Goal: Information Seeking & Learning: Learn about a topic

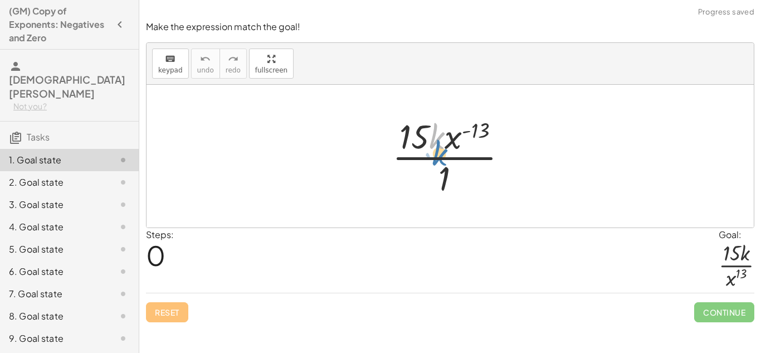
drag, startPoint x: 429, startPoint y: 137, endPoint x: 432, endPoint y: 149, distance: 12.0
click at [432, 149] on div at bounding box center [454, 156] width 135 height 86
drag, startPoint x: 449, startPoint y: 140, endPoint x: 457, endPoint y: 184, distance: 44.2
click at [457, 184] on div at bounding box center [454, 156] width 135 height 86
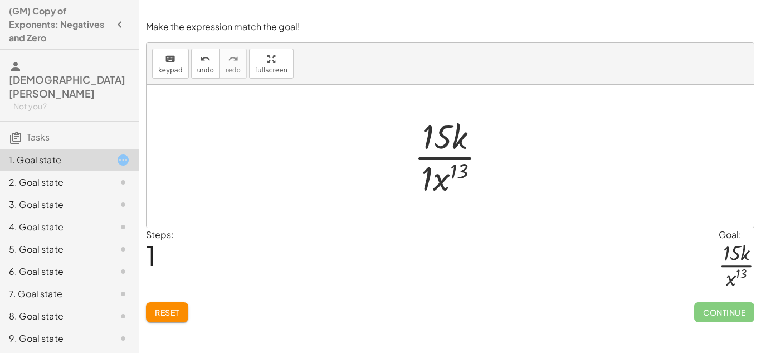
click at [425, 175] on div at bounding box center [454, 156] width 92 height 86
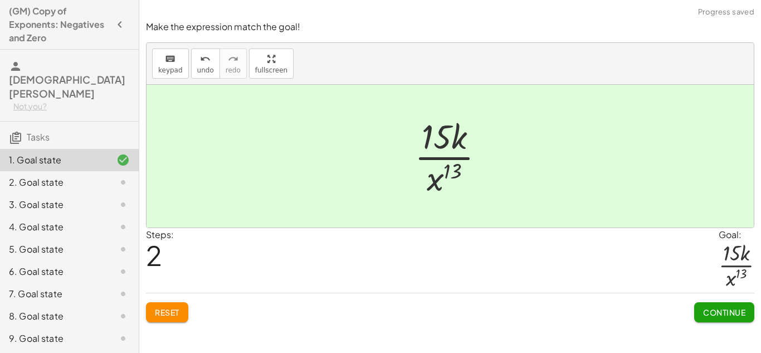
click at [726, 310] on span "Continue" at bounding box center [724, 312] width 42 height 10
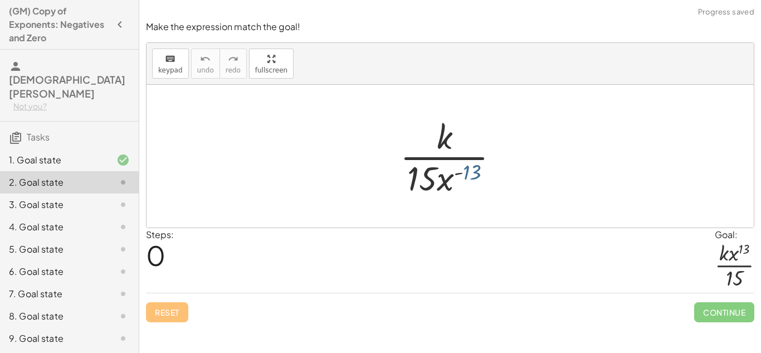
click at [473, 173] on div at bounding box center [453, 156] width 119 height 86
drag, startPoint x: 448, startPoint y: 181, endPoint x: 467, endPoint y: 145, distance: 40.6
click at [467, 145] on div at bounding box center [453, 156] width 119 height 86
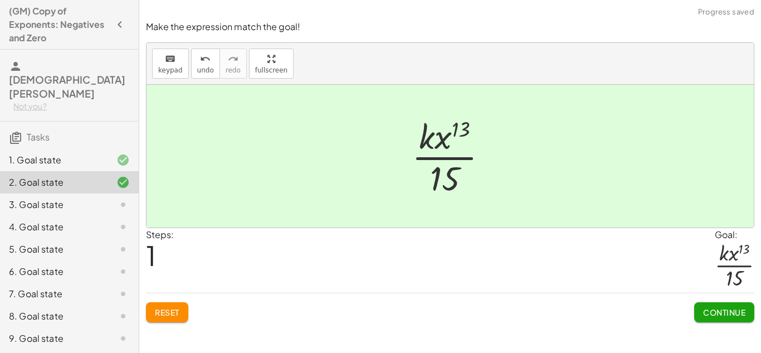
click at [712, 307] on span "Continue" at bounding box center [724, 312] width 42 height 10
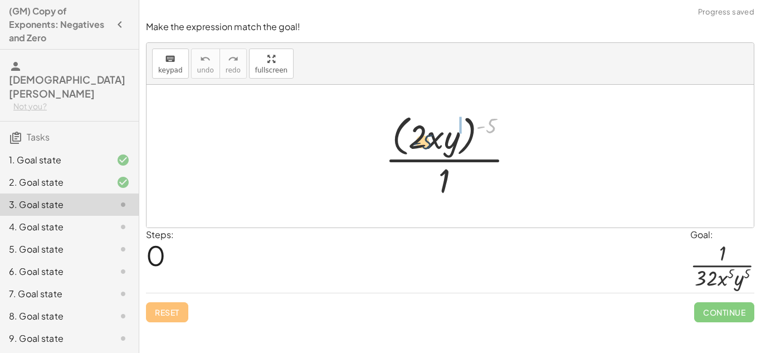
drag, startPoint x: 489, startPoint y: 124, endPoint x: 423, endPoint y: 140, distance: 68.2
click at [423, 140] on div at bounding box center [453, 155] width 149 height 91
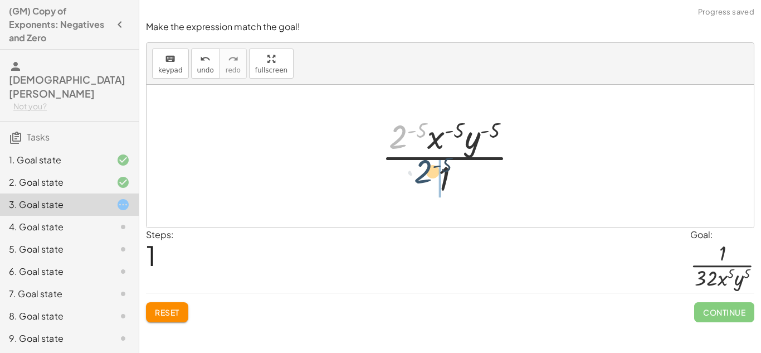
drag, startPoint x: 398, startPoint y: 137, endPoint x: 423, endPoint y: 174, distance: 44.8
click at [423, 174] on div at bounding box center [454, 156] width 157 height 86
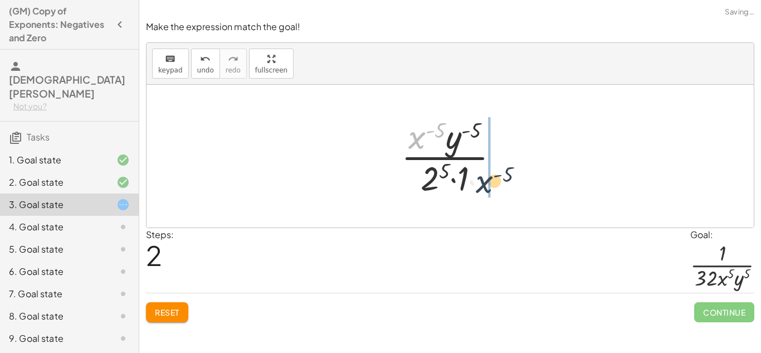
drag, startPoint x: 416, startPoint y: 140, endPoint x: 485, endPoint y: 186, distance: 83.1
click at [485, 186] on div at bounding box center [454, 156] width 118 height 86
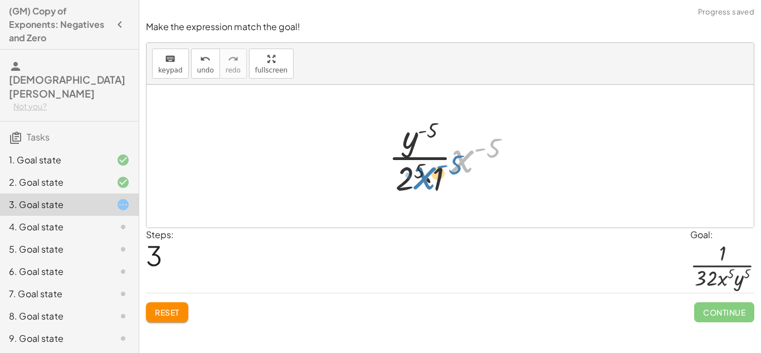
drag, startPoint x: 457, startPoint y: 164, endPoint x: 418, endPoint y: 181, distance: 42.6
click at [418, 181] on div at bounding box center [454, 156] width 143 height 86
click at [202, 66] on span "undo" at bounding box center [205, 70] width 17 height 8
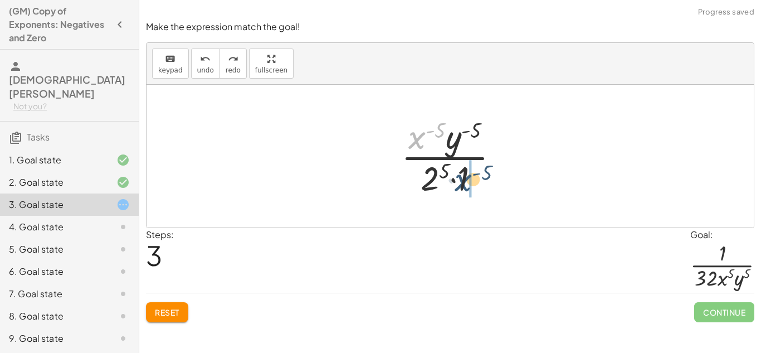
drag, startPoint x: 409, startPoint y: 140, endPoint x: 456, endPoint y: 185, distance: 65.4
click at [456, 185] on div at bounding box center [454, 156] width 118 height 86
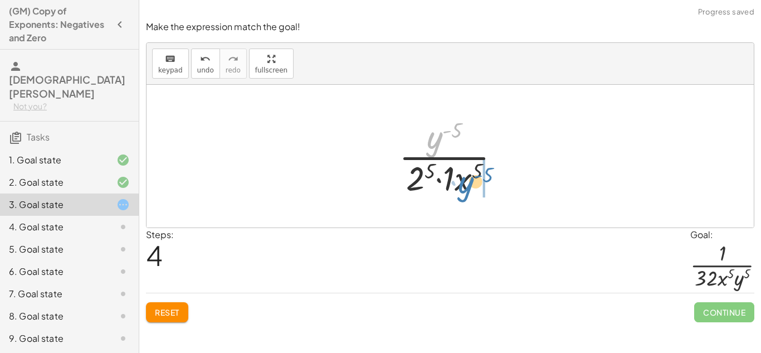
drag, startPoint x: 436, startPoint y: 136, endPoint x: 467, endPoint y: 181, distance: 54.4
click at [467, 181] on div at bounding box center [453, 156] width 121 height 86
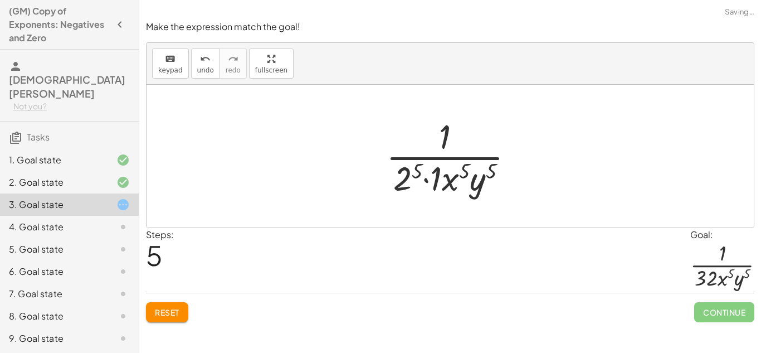
click at [410, 180] on div at bounding box center [454, 156] width 148 height 86
click at [438, 176] on div at bounding box center [454, 156] width 157 height 86
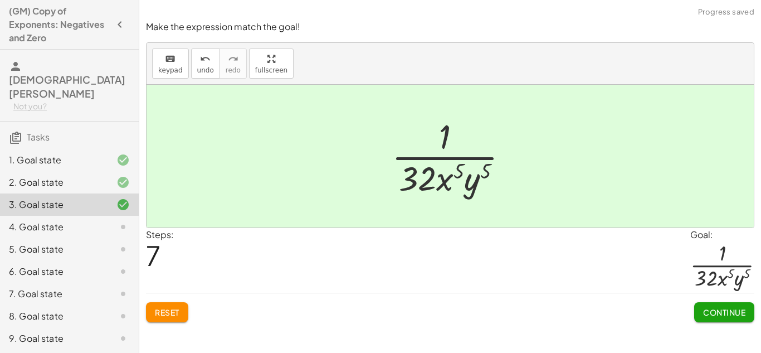
click at [710, 303] on button "Continue" at bounding box center [724, 312] width 60 height 20
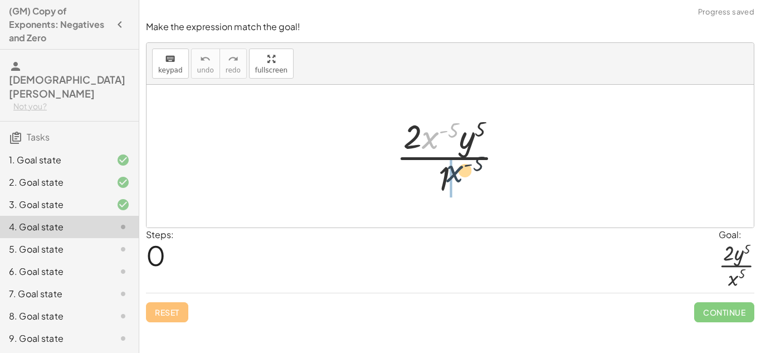
drag, startPoint x: 434, startPoint y: 136, endPoint x: 460, endPoint y: 177, distance: 48.1
click at [460, 177] on div at bounding box center [453, 156] width 127 height 86
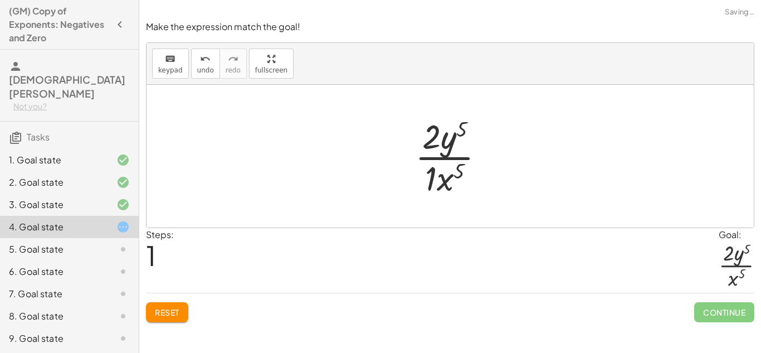
click at [429, 183] on div at bounding box center [454, 156] width 90 height 86
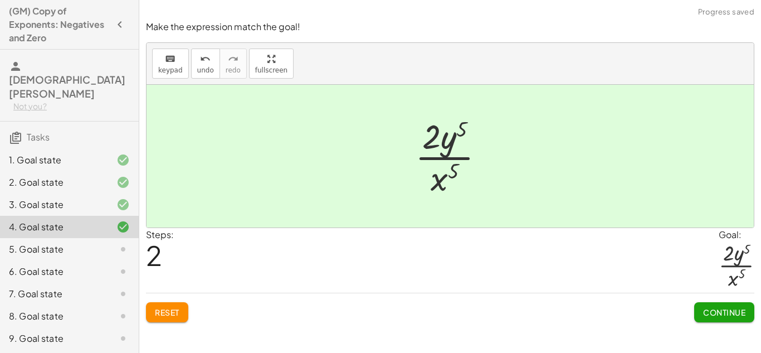
click at [705, 303] on button "Continue" at bounding box center [724, 312] width 60 height 20
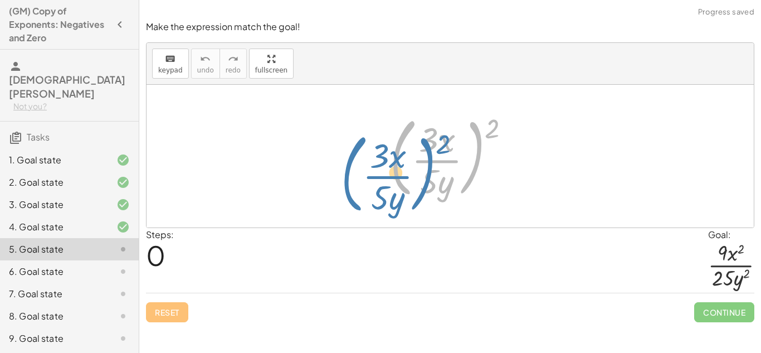
drag, startPoint x: 483, startPoint y: 128, endPoint x: 444, endPoint y: 139, distance: 40.5
click at [444, 139] on div at bounding box center [454, 156] width 140 height 92
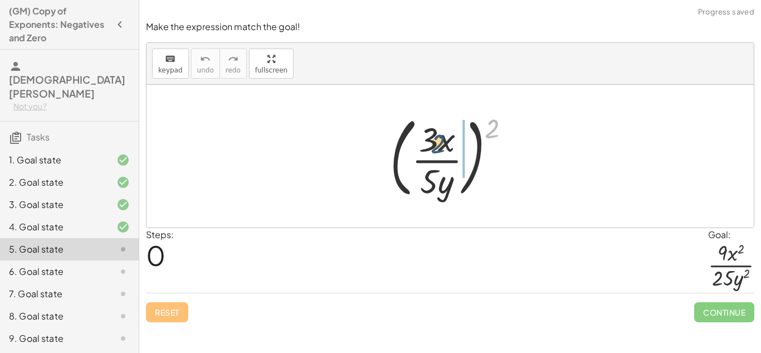
drag, startPoint x: 491, startPoint y: 124, endPoint x: 431, endPoint y: 147, distance: 65.1
click at [431, 147] on div at bounding box center [454, 156] width 140 height 92
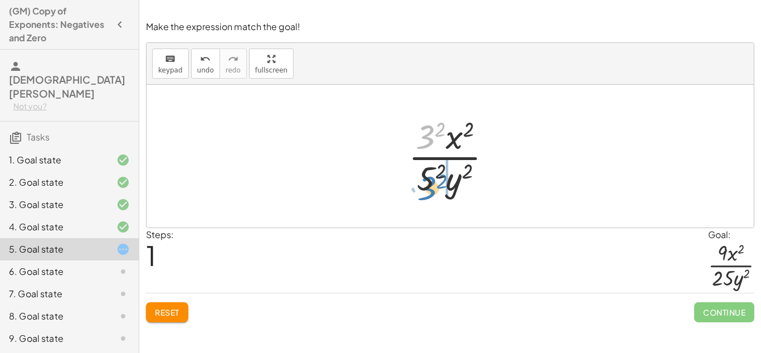
drag, startPoint x: 425, startPoint y: 138, endPoint x: 428, endPoint y: 189, distance: 51.3
click at [428, 189] on div at bounding box center [455, 156] width 104 height 86
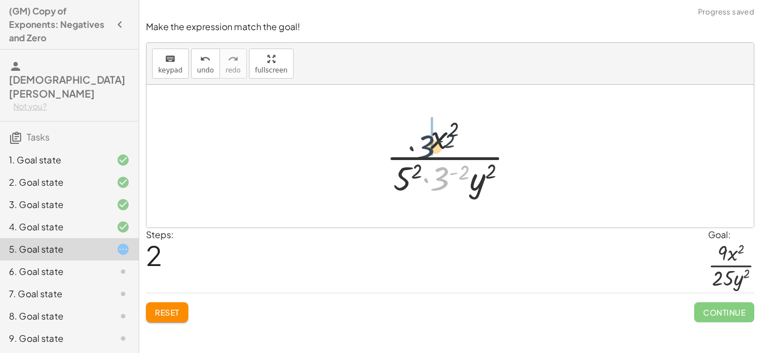
drag, startPoint x: 441, startPoint y: 177, endPoint x: 419, endPoint y: 136, distance: 46.4
click at [419, 136] on div at bounding box center [454, 156] width 148 height 86
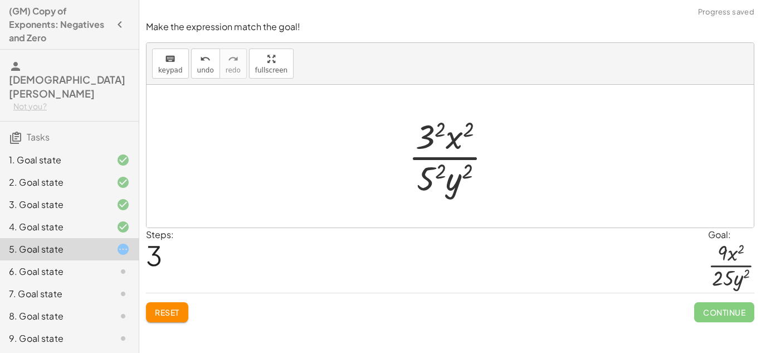
click at [430, 133] on div at bounding box center [455, 156] width 104 height 86
click at [426, 183] on div at bounding box center [454, 156] width 101 height 86
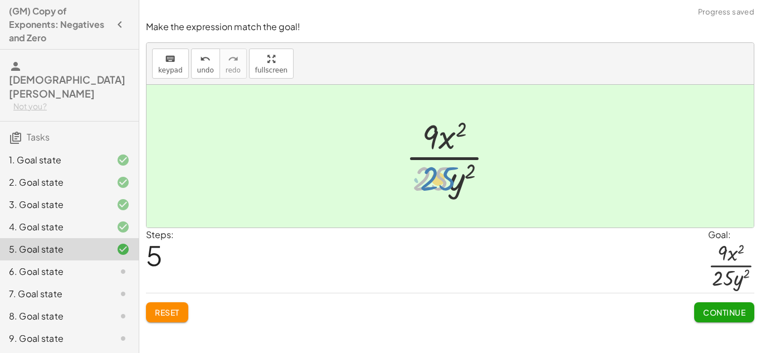
click at [443, 170] on div at bounding box center [454, 156] width 108 height 86
click at [737, 314] on span "Continue" at bounding box center [724, 312] width 42 height 10
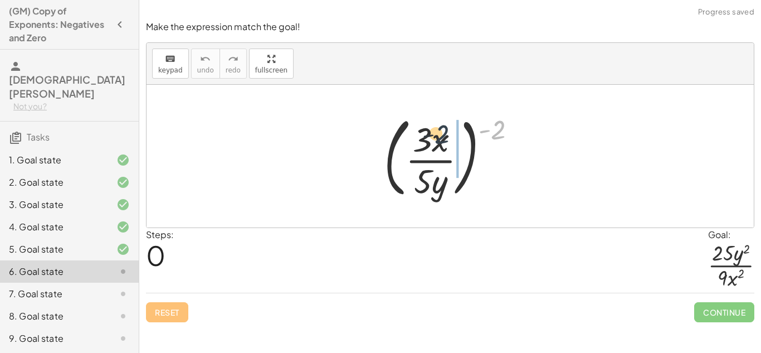
drag, startPoint x: 493, startPoint y: 133, endPoint x: 425, endPoint y: 139, distance: 68.7
click at [425, 139] on div at bounding box center [454, 156] width 153 height 92
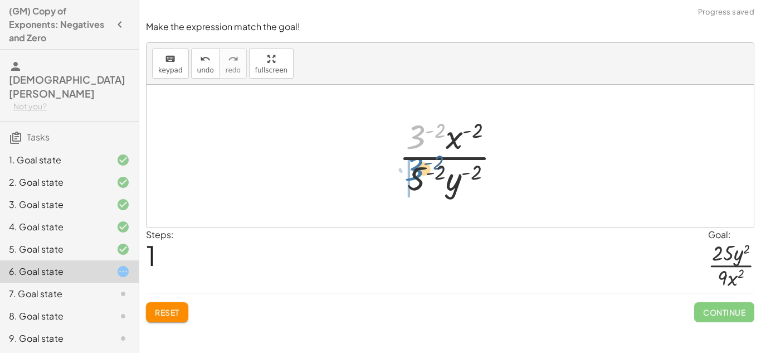
drag, startPoint x: 419, startPoint y: 137, endPoint x: 416, endPoint y: 173, distance: 35.8
click at [416, 173] on div at bounding box center [454, 156] width 122 height 86
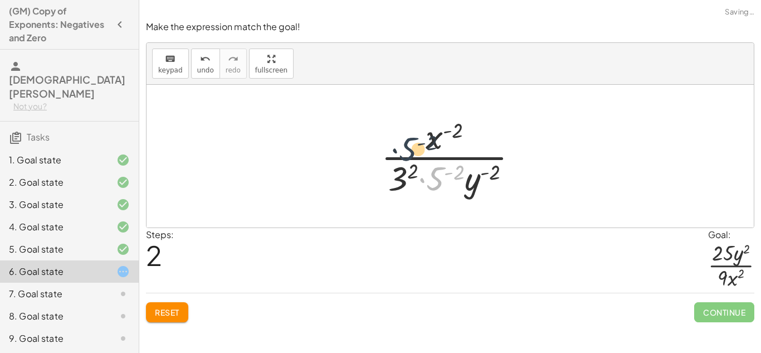
drag, startPoint x: 441, startPoint y: 179, endPoint x: 405, endPoint y: 140, distance: 52.4
click at [405, 140] on div at bounding box center [453, 156] width 157 height 86
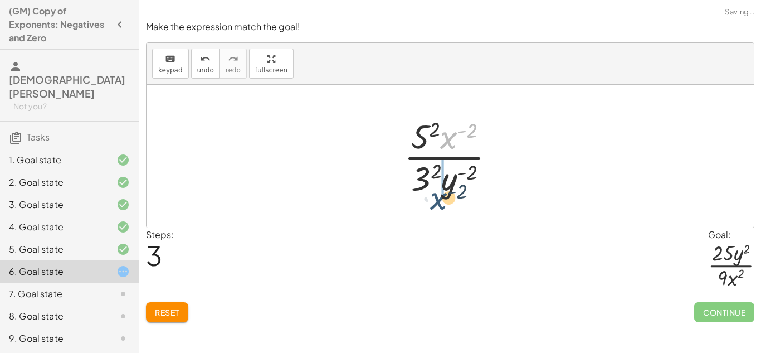
drag, startPoint x: 453, startPoint y: 138, endPoint x: 443, endPoint y: 199, distance: 61.5
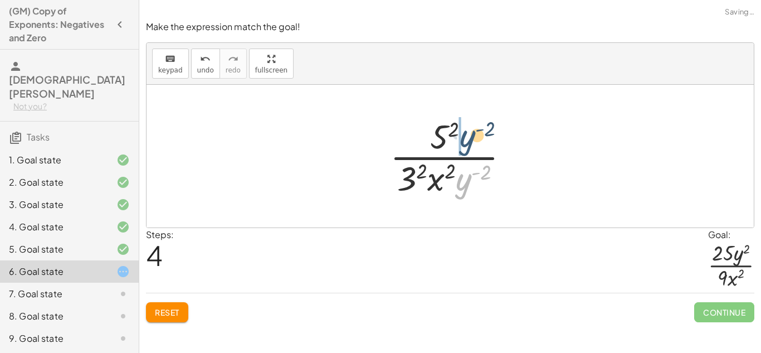
drag, startPoint x: 466, startPoint y: 187, endPoint x: 471, endPoint y: 141, distance: 46.4
click at [471, 141] on div at bounding box center [453, 156] width 139 height 86
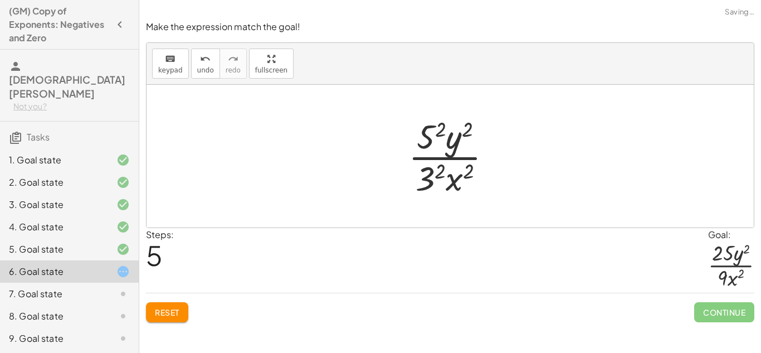
click at [428, 135] on div at bounding box center [455, 156] width 104 height 86
click at [425, 173] on div at bounding box center [454, 156] width 108 height 86
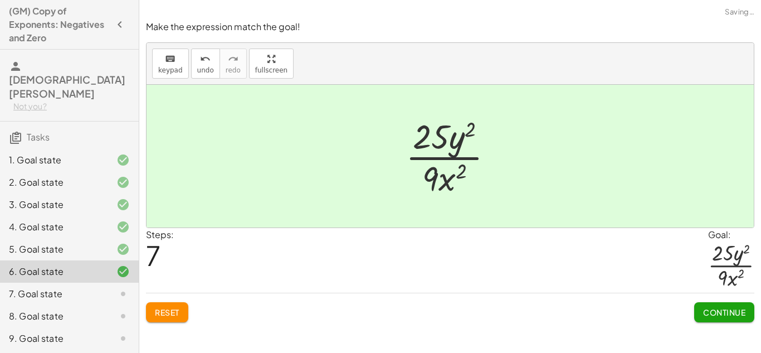
click at [721, 316] on span "Continue" at bounding box center [724, 312] width 42 height 10
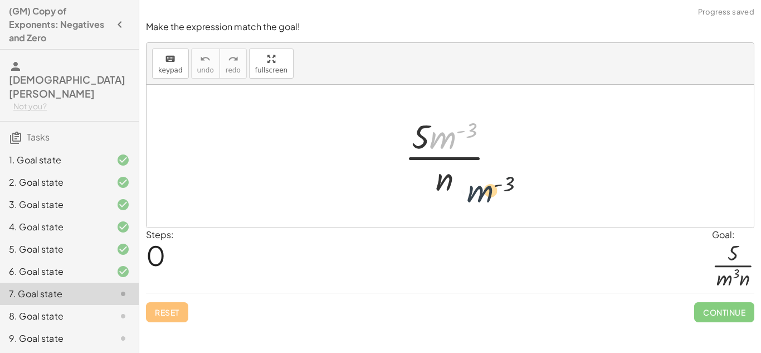
drag, startPoint x: 440, startPoint y: 142, endPoint x: 486, endPoint y: 209, distance: 81.7
click at [486, 209] on div "· m ( - 3 ) · 5 · m ( - 3 ) · n" at bounding box center [449, 156] width 607 height 143
drag, startPoint x: 439, startPoint y: 138, endPoint x: 464, endPoint y: 189, distance: 56.5
click at [464, 189] on div at bounding box center [454, 156] width 110 height 86
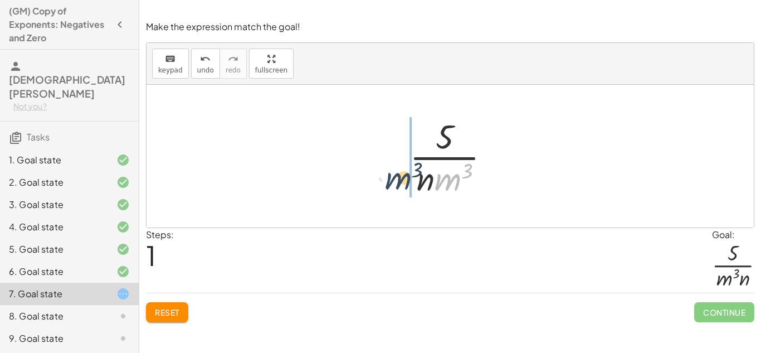
drag, startPoint x: 454, startPoint y: 178, endPoint x: 403, endPoint y: 177, distance: 50.7
click at [404, 177] on div at bounding box center [454, 156] width 101 height 86
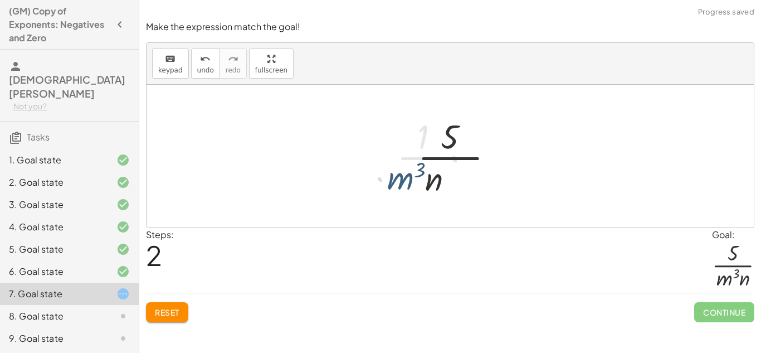
click at [403, 177] on div at bounding box center [454, 156] width 126 height 86
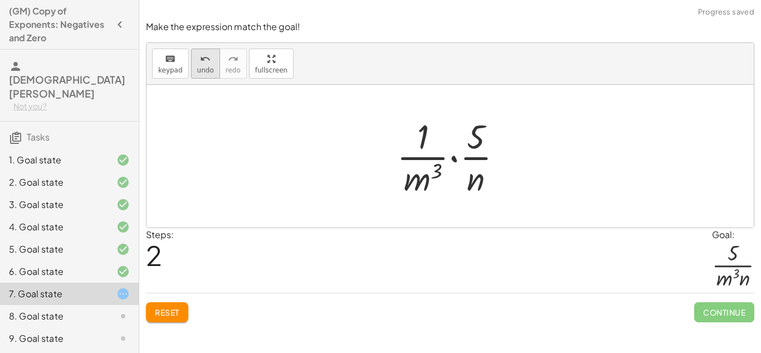
click at [197, 73] on span "undo" at bounding box center [205, 70] width 17 height 8
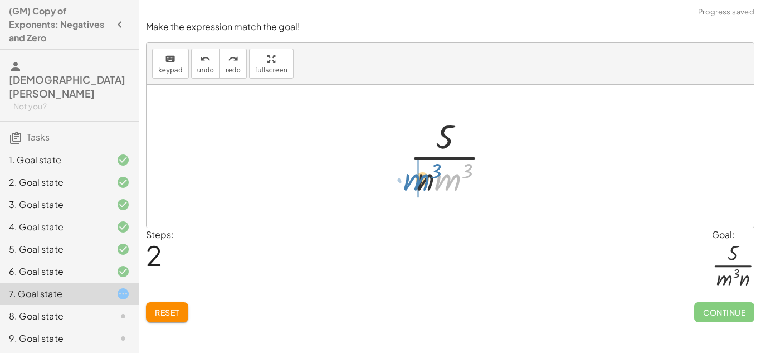
drag, startPoint x: 455, startPoint y: 173, endPoint x: 424, endPoint y: 173, distance: 31.2
click at [424, 173] on div at bounding box center [454, 156] width 101 height 86
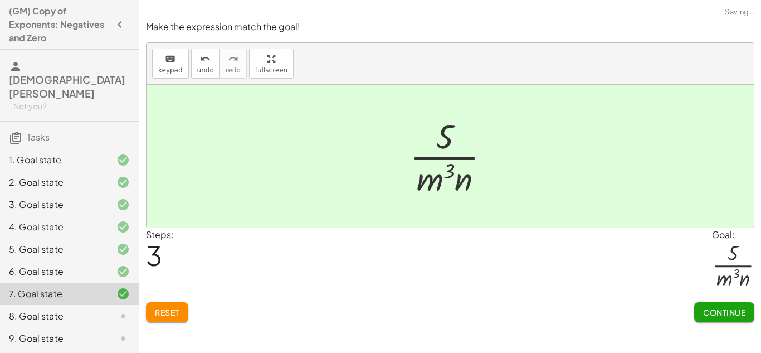
click at [719, 311] on span "Continue" at bounding box center [724, 312] width 42 height 10
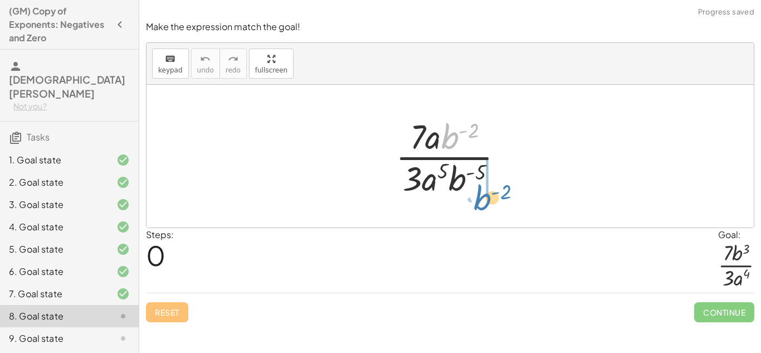
drag, startPoint x: 452, startPoint y: 136, endPoint x: 483, endPoint y: 192, distance: 63.6
click at [483, 192] on div at bounding box center [454, 156] width 128 height 86
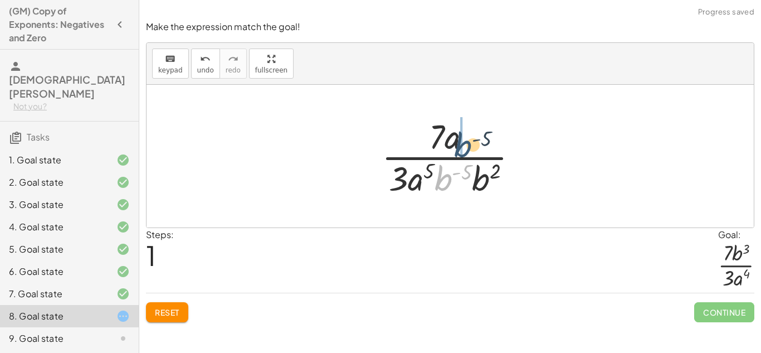
drag, startPoint x: 435, startPoint y: 178, endPoint x: 458, endPoint y: 138, distance: 45.7
click at [458, 138] on div at bounding box center [454, 156] width 157 height 86
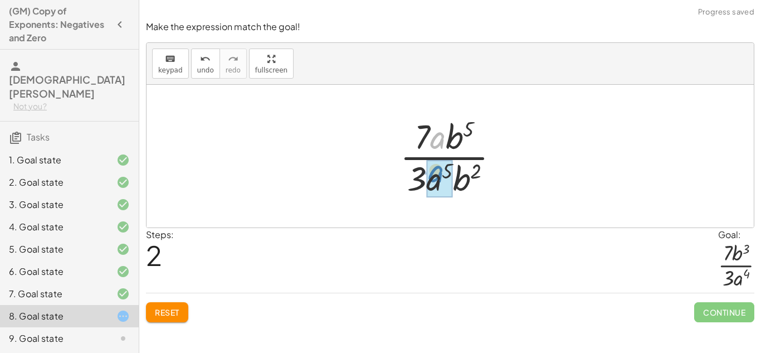
drag, startPoint x: 434, startPoint y: 134, endPoint x: 432, endPoint y: 168, distance: 33.5
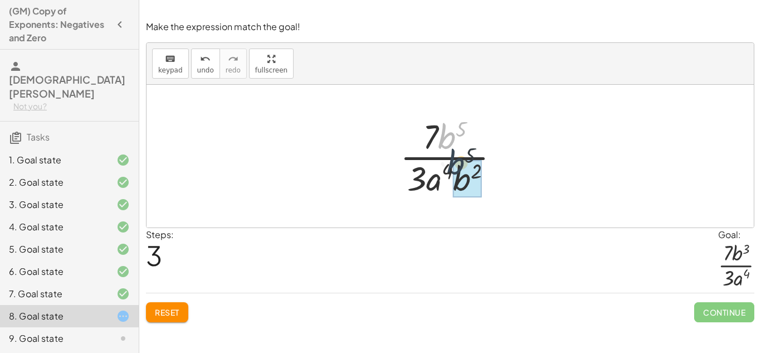
drag, startPoint x: 451, startPoint y: 135, endPoint x: 461, endPoint y: 167, distance: 33.8
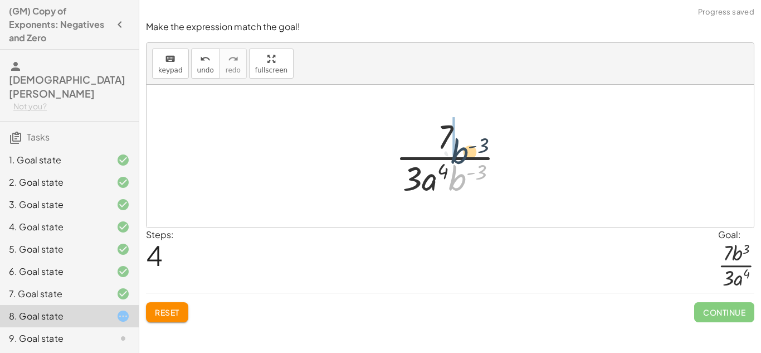
drag, startPoint x: 454, startPoint y: 179, endPoint x: 459, endPoint y: 142, distance: 37.1
click at [459, 142] on div at bounding box center [454, 156] width 129 height 86
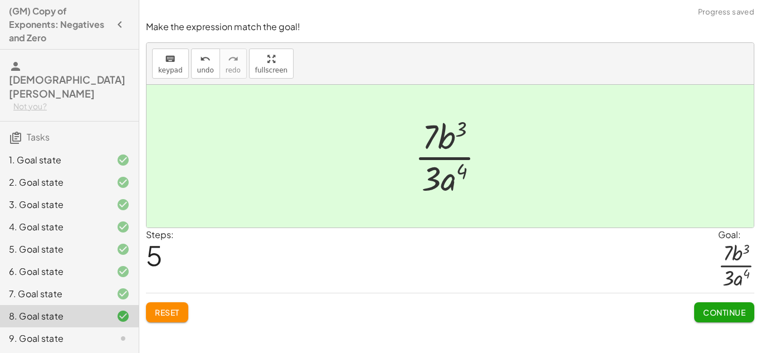
click at [726, 312] on span "Continue" at bounding box center [724, 312] width 42 height 10
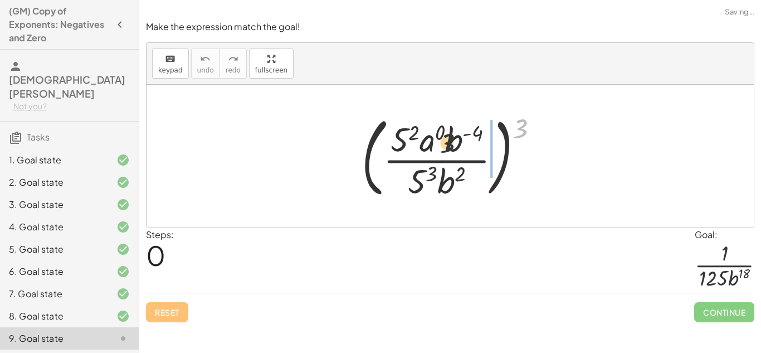
drag, startPoint x: 526, startPoint y: 131, endPoint x: 448, endPoint y: 146, distance: 79.4
click at [448, 146] on div at bounding box center [454, 156] width 197 height 92
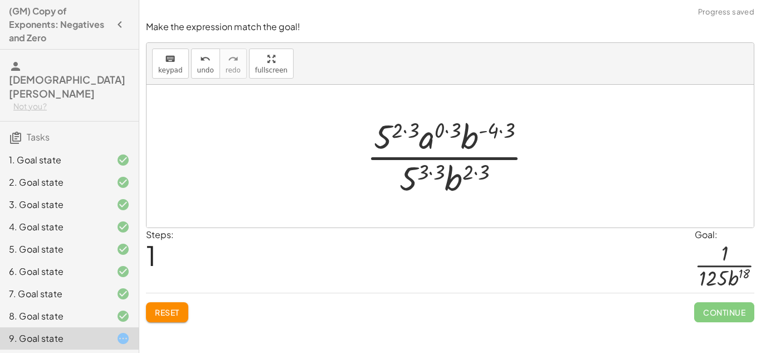
click at [405, 131] on div at bounding box center [454, 156] width 186 height 86
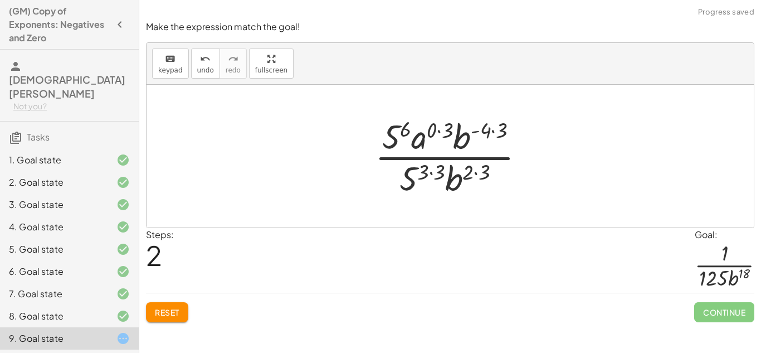
click at [442, 131] on div at bounding box center [454, 156] width 170 height 86
click at [485, 131] on div at bounding box center [454, 156] width 154 height 86
click at [478, 175] on div at bounding box center [454, 156] width 145 height 86
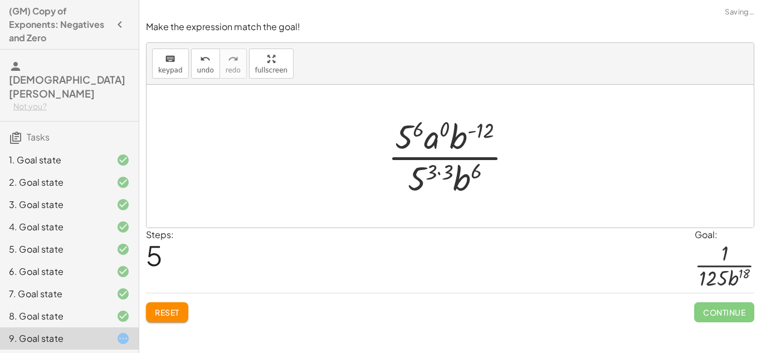
click at [439, 172] on div at bounding box center [454, 156] width 145 height 86
click at [404, 135] on div at bounding box center [454, 156] width 145 height 86
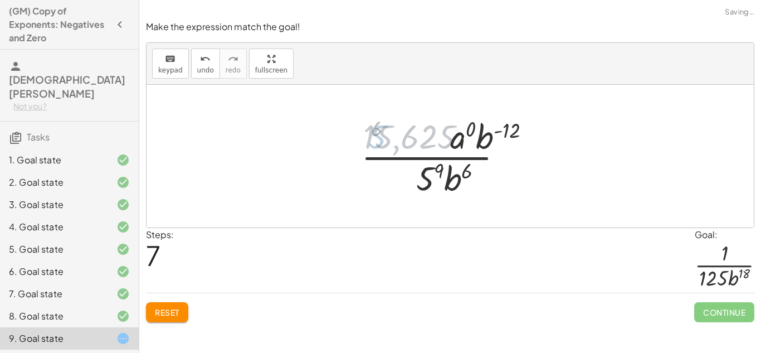
click at [404, 135] on div at bounding box center [454, 156] width 208 height 86
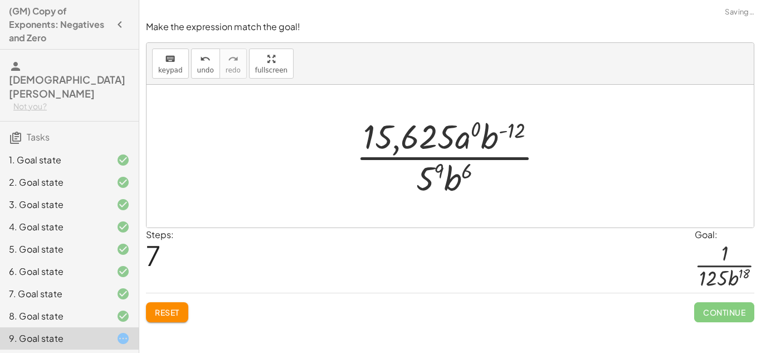
click at [427, 170] on div at bounding box center [454, 156] width 208 height 86
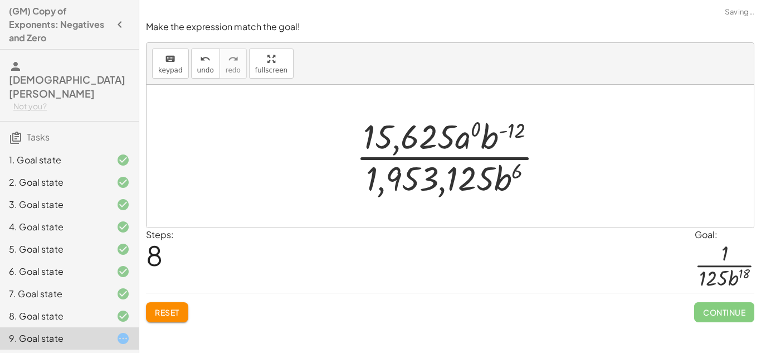
click at [408, 170] on div at bounding box center [454, 156] width 208 height 86
click at [418, 159] on div at bounding box center [454, 156] width 208 height 86
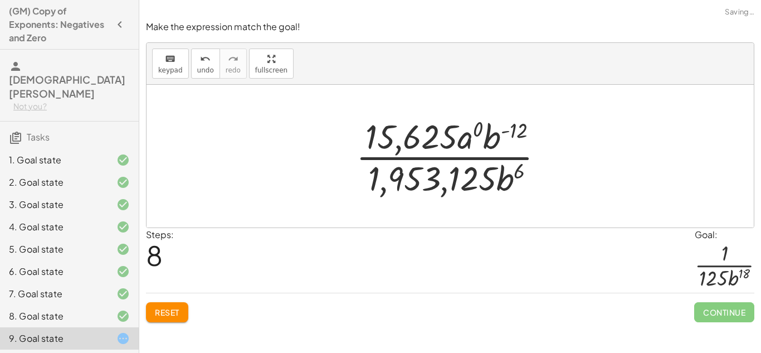
click at [414, 147] on div at bounding box center [454, 156] width 208 height 86
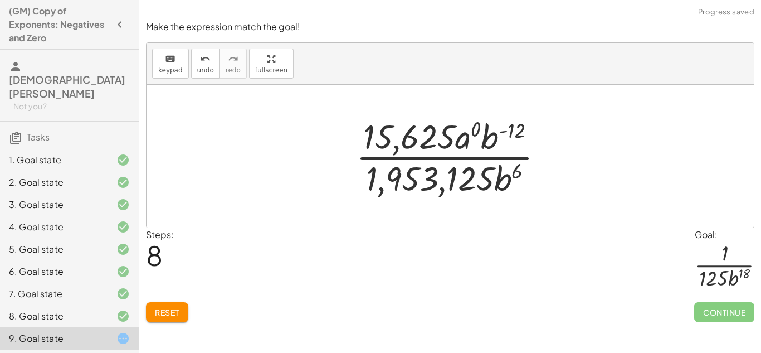
click at [161, 304] on button "Reset" at bounding box center [167, 312] width 42 height 20
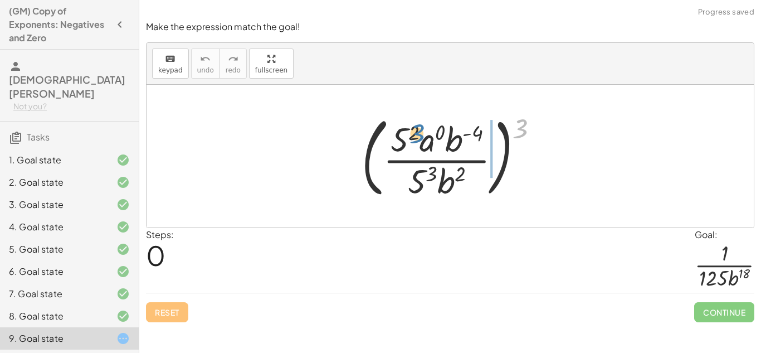
drag, startPoint x: 515, startPoint y: 123, endPoint x: 409, endPoint y: 126, distance: 105.3
click at [409, 126] on div at bounding box center [454, 156] width 197 height 92
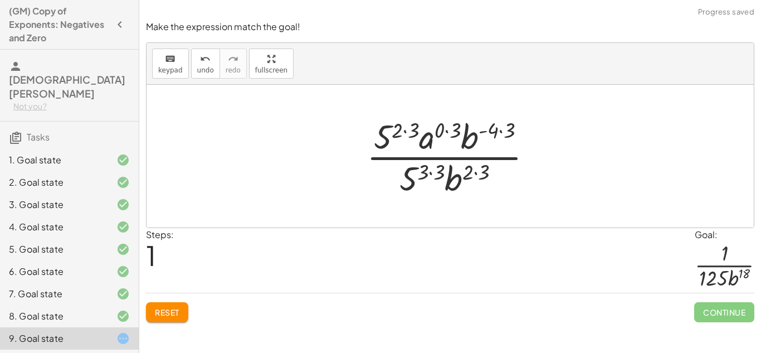
click at [406, 131] on div at bounding box center [454, 156] width 186 height 86
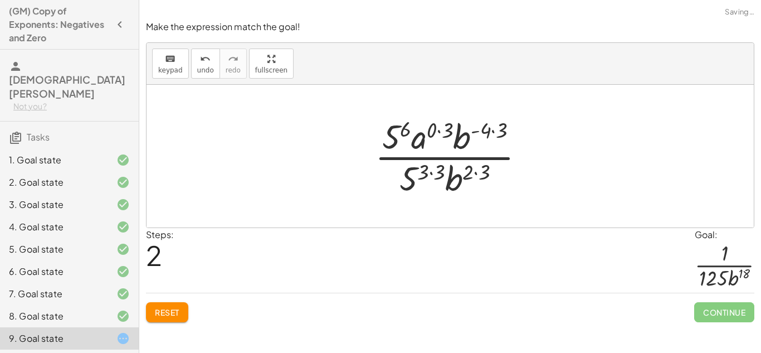
click at [432, 171] on div at bounding box center [454, 156] width 170 height 86
drag, startPoint x: 413, startPoint y: 174, endPoint x: 390, endPoint y: 135, distance: 45.5
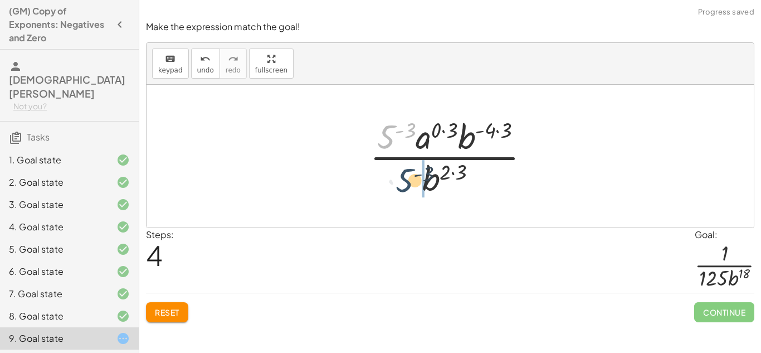
drag, startPoint x: 383, startPoint y: 134, endPoint x: 402, endPoint y: 179, distance: 48.7
click at [402, 179] on div at bounding box center [454, 156] width 180 height 86
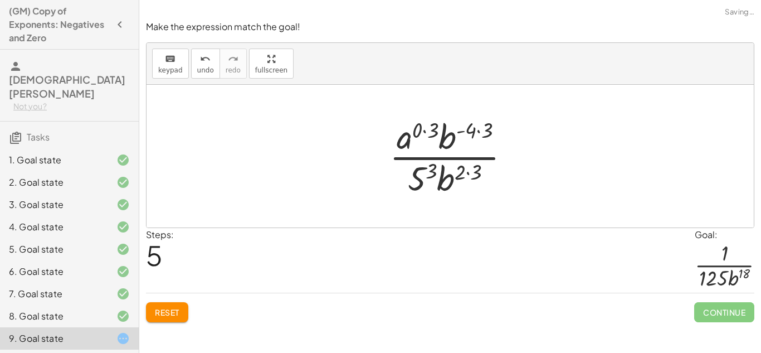
click at [420, 179] on div at bounding box center [454, 156] width 141 height 86
click at [425, 131] on div at bounding box center [454, 156] width 141 height 86
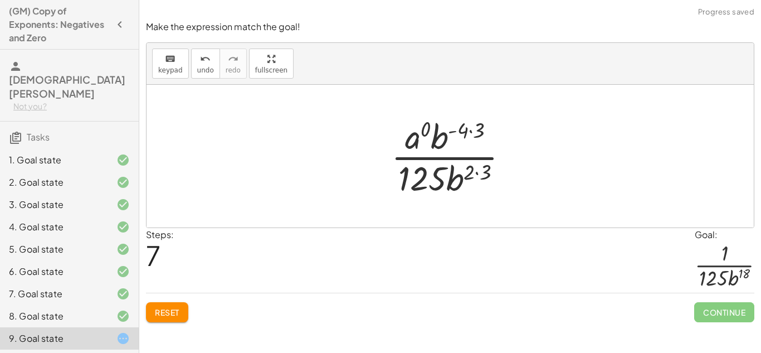
click at [475, 172] on div at bounding box center [454, 156] width 138 height 86
click at [472, 132] on div at bounding box center [454, 156] width 138 height 86
click at [477, 174] on div at bounding box center [454, 156] width 138 height 86
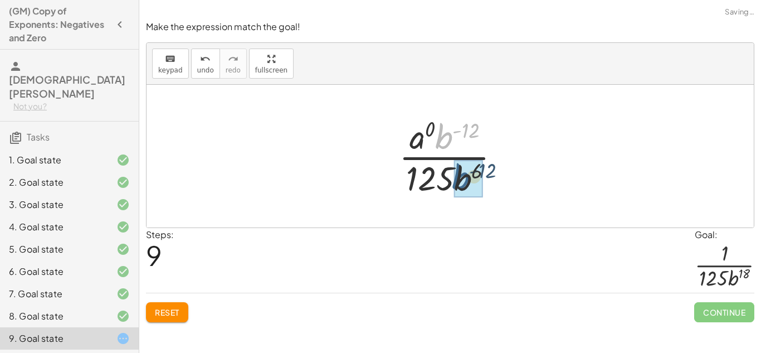
drag, startPoint x: 443, startPoint y: 135, endPoint x: 460, endPoint y: 175, distance: 44.0
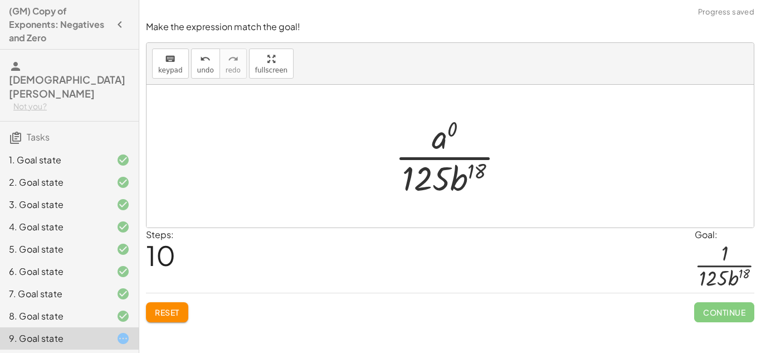
click at [441, 146] on div at bounding box center [454, 156] width 130 height 86
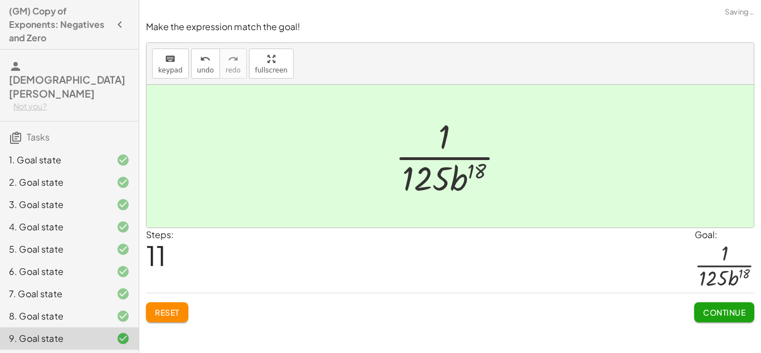
click at [733, 315] on span "Continue" at bounding box center [724, 312] width 42 height 10
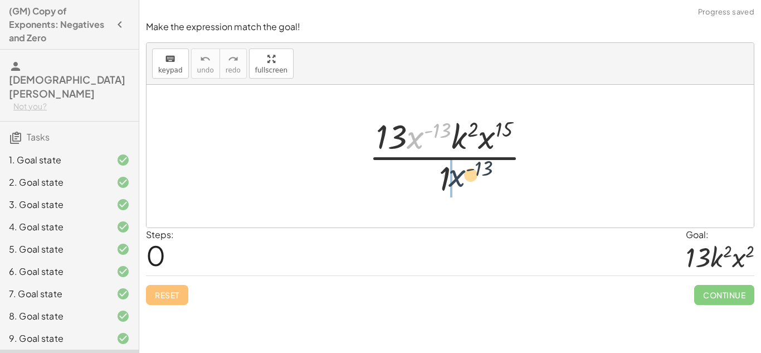
drag, startPoint x: 414, startPoint y: 135, endPoint x: 467, endPoint y: 179, distance: 68.8
click at [467, 179] on div at bounding box center [454, 156] width 182 height 86
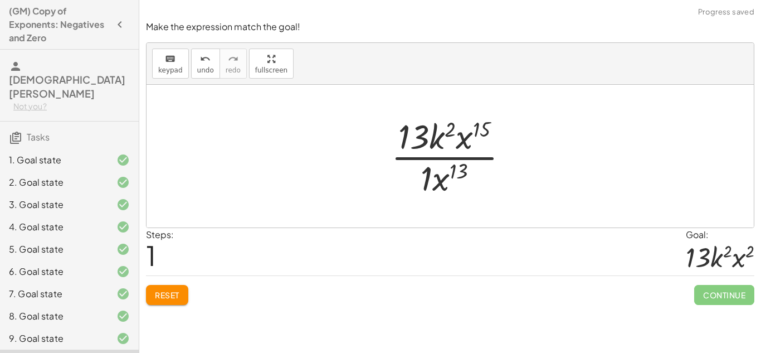
click at [422, 137] on div at bounding box center [454, 156] width 138 height 86
click at [423, 187] on div at bounding box center [454, 156] width 138 height 86
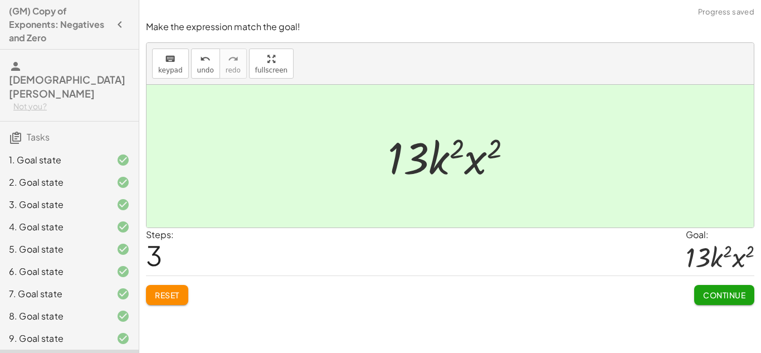
click at [719, 295] on span "Continue" at bounding box center [724, 295] width 42 height 10
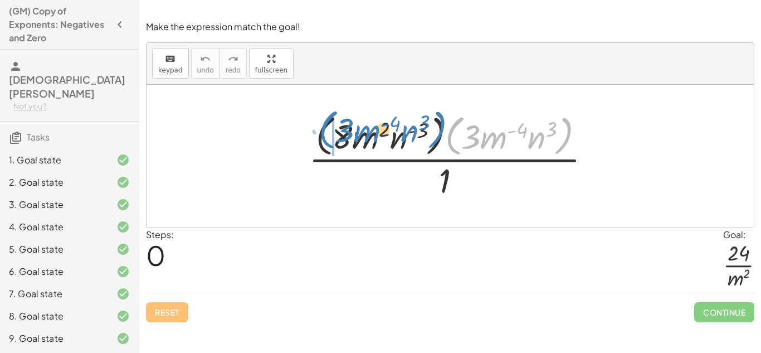
drag, startPoint x: 458, startPoint y: 133, endPoint x: 324, endPoint y: 126, distance: 134.4
click at [324, 126] on div at bounding box center [454, 155] width 302 height 91
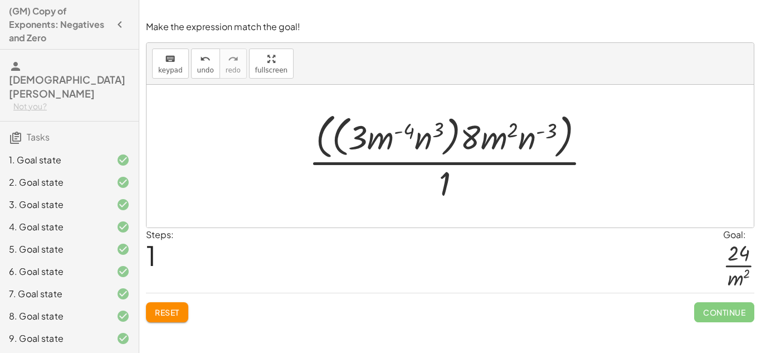
click at [148, 318] on button "Reset" at bounding box center [167, 312] width 42 height 20
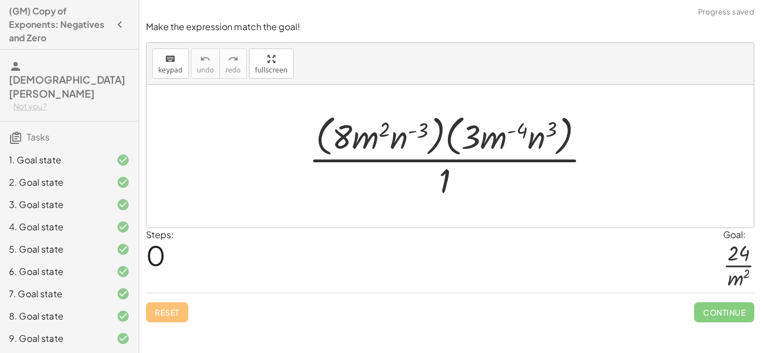
click at [404, 136] on div at bounding box center [454, 155] width 302 height 91
click at [447, 182] on div at bounding box center [454, 155] width 302 height 91
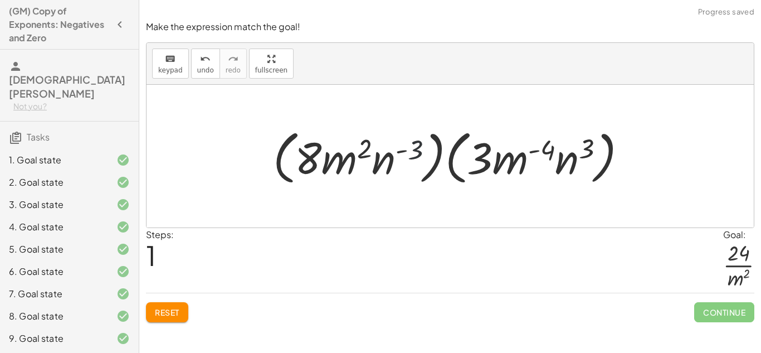
click at [409, 151] on div at bounding box center [454, 156] width 374 height 64
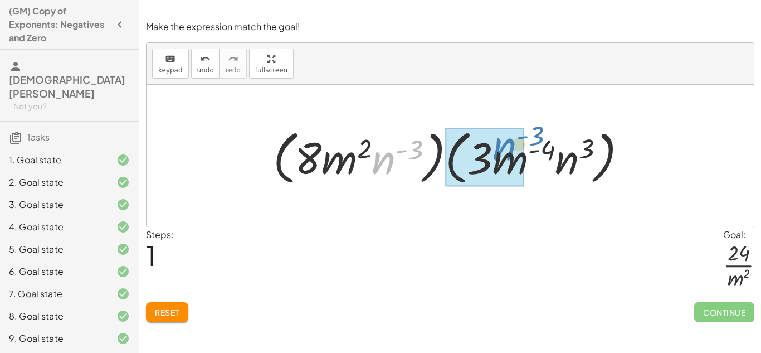
drag, startPoint x: 387, startPoint y: 158, endPoint x: 508, endPoint y: 144, distance: 122.8
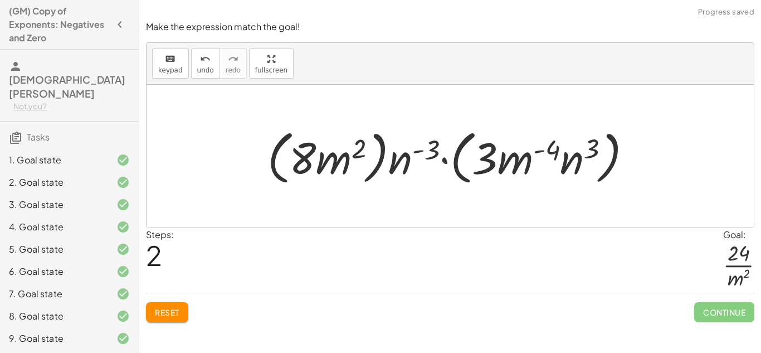
click at [441, 159] on div at bounding box center [454, 156] width 384 height 64
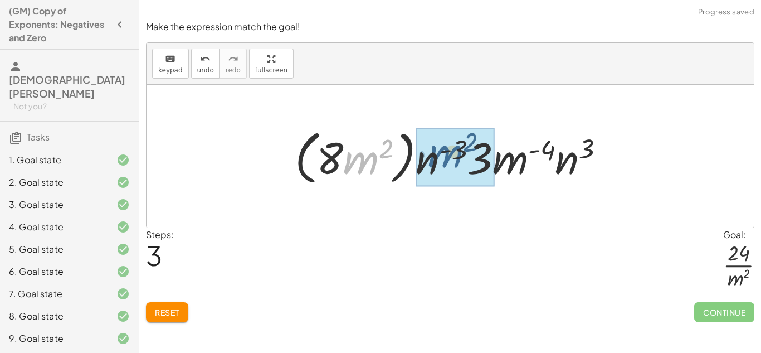
drag, startPoint x: 357, startPoint y: 151, endPoint x: 422, endPoint y: 146, distance: 65.4
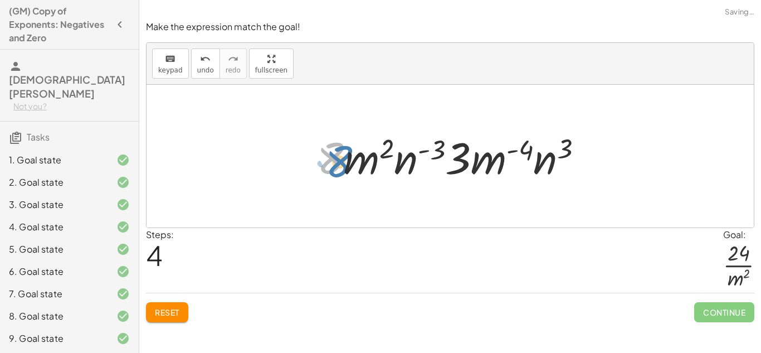
drag, startPoint x: 336, startPoint y: 152, endPoint x: 342, endPoint y: 155, distance: 6.5
click at [342, 155] on div at bounding box center [454, 156] width 286 height 57
drag, startPoint x: 459, startPoint y: 153, endPoint x: 315, endPoint y: 153, distance: 143.7
click at [315, 153] on div at bounding box center [454, 156] width 286 height 57
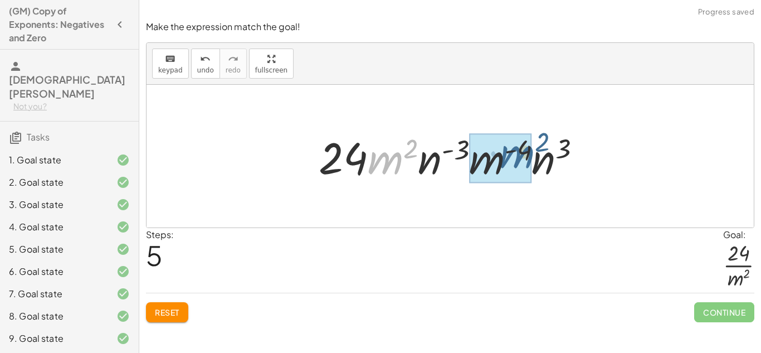
drag, startPoint x: 385, startPoint y: 158, endPoint x: 511, endPoint y: 155, distance: 125.9
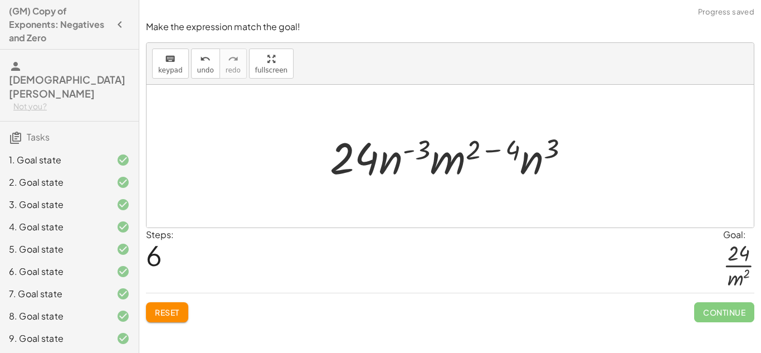
click at [496, 151] on div at bounding box center [454, 156] width 260 height 57
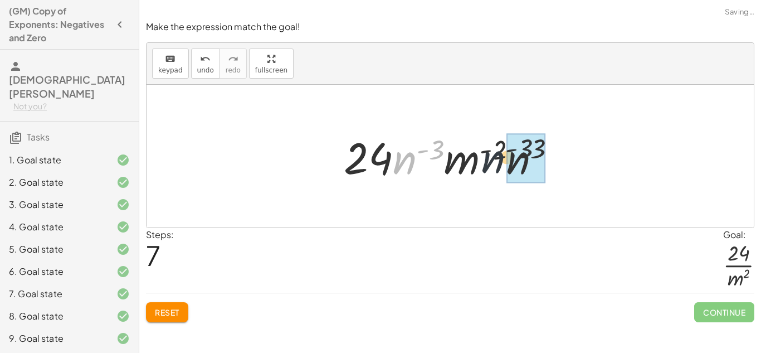
drag, startPoint x: 413, startPoint y: 163, endPoint x: 532, endPoint y: 164, distance: 119.2
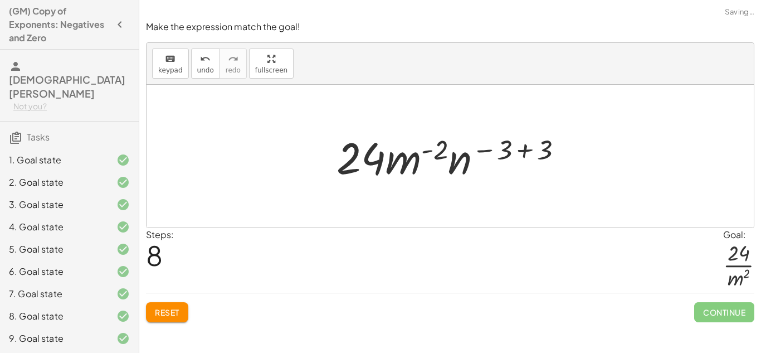
click at [506, 149] on div at bounding box center [454, 156] width 246 height 57
click at [522, 150] on div at bounding box center [454, 156] width 246 height 57
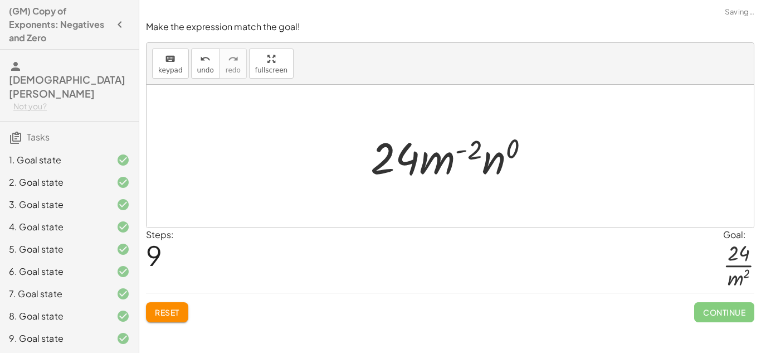
click at [463, 153] on div at bounding box center [454, 156] width 179 height 57
click at [465, 149] on div at bounding box center [454, 156] width 179 height 57
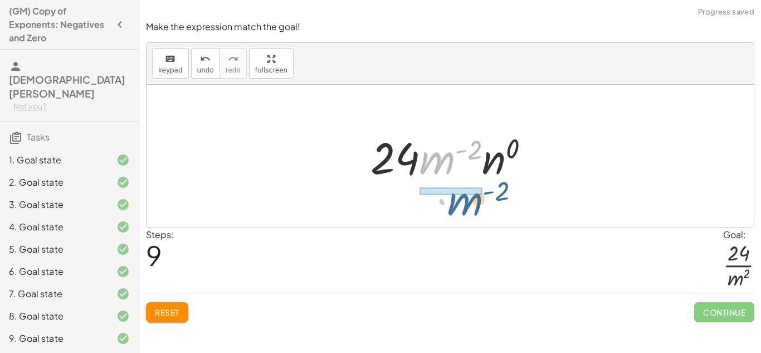
drag, startPoint x: 451, startPoint y: 156, endPoint x: 472, endPoint y: 200, distance: 49.3
drag, startPoint x: 438, startPoint y: 162, endPoint x: 447, endPoint y: 188, distance: 27.5
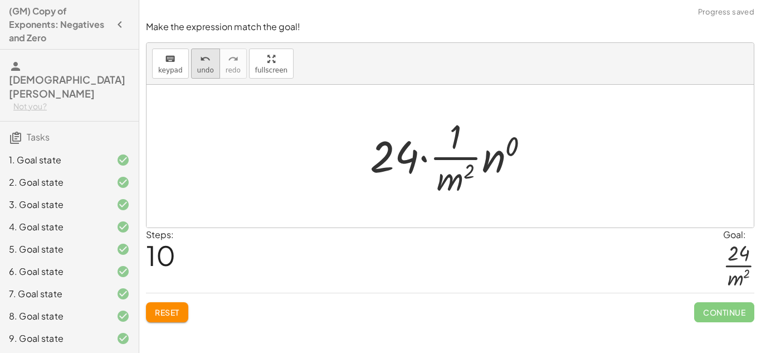
click at [201, 63] on icon "undo" at bounding box center [205, 58] width 11 height 13
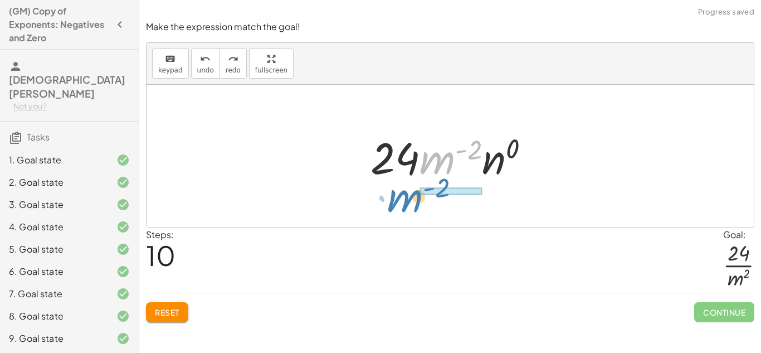
drag, startPoint x: 426, startPoint y: 158, endPoint x: 394, endPoint y: 196, distance: 49.8
click at [394, 196] on div "· ( · 8 · m 2 · n ( - 3 ) ) · ( · 3 · m ( - 4 ) · n 3 ) · 1 · ( · 8 · m 2 · n (…" at bounding box center [449, 156] width 607 height 143
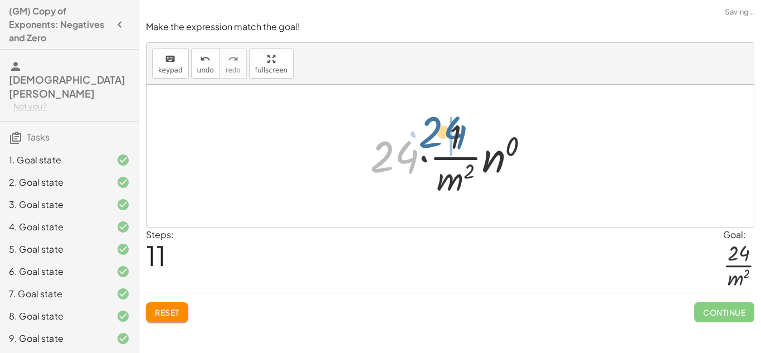
drag, startPoint x: 402, startPoint y: 157, endPoint x: 453, endPoint y: 133, distance: 56.8
click at [453, 133] on div at bounding box center [453, 156] width 179 height 86
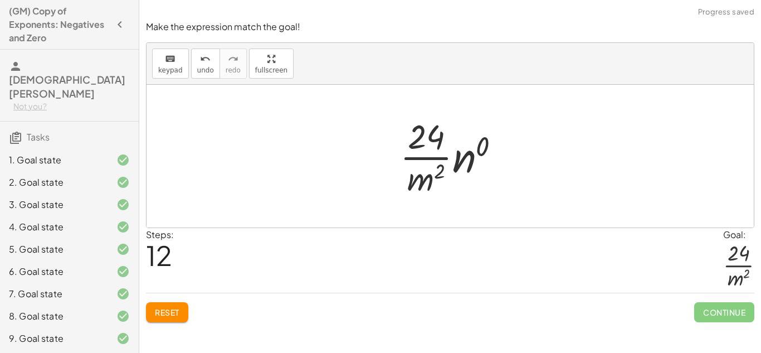
click at [467, 157] on div at bounding box center [454, 156] width 120 height 86
click at [474, 158] on div at bounding box center [454, 156] width 109 height 86
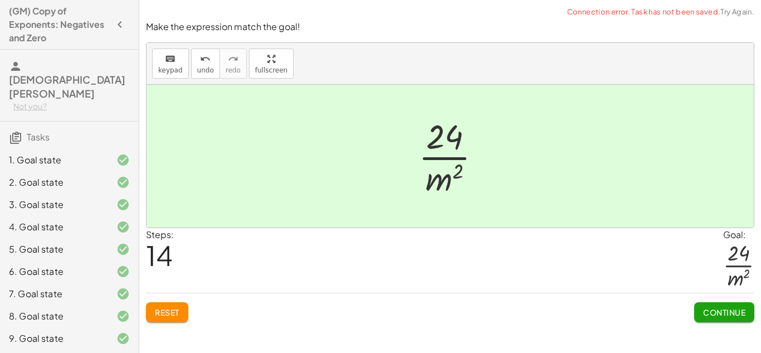
click at [727, 316] on span "Continue" at bounding box center [724, 312] width 42 height 10
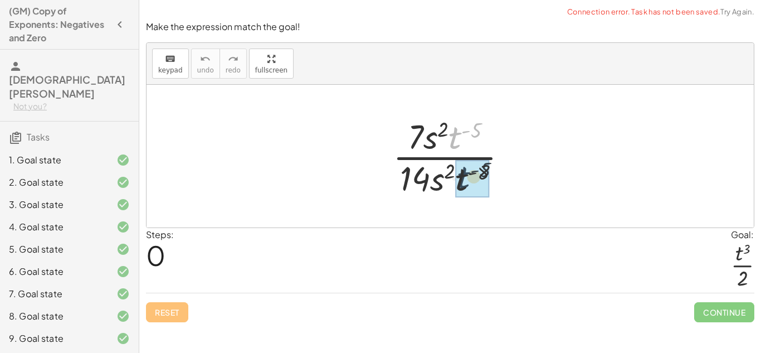
drag, startPoint x: 456, startPoint y: 130, endPoint x: 464, endPoint y: 173, distance: 43.8
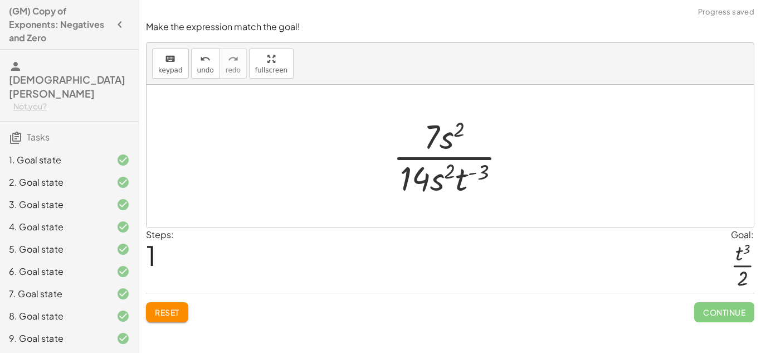
click at [473, 172] on div at bounding box center [454, 156] width 134 height 86
click at [478, 172] on div at bounding box center [454, 156] width 134 height 86
click at [482, 174] on div at bounding box center [454, 156] width 134 height 86
drag, startPoint x: 459, startPoint y: 182, endPoint x: 476, endPoint y: 140, distance: 44.8
click at [476, 140] on div at bounding box center [454, 156] width 134 height 86
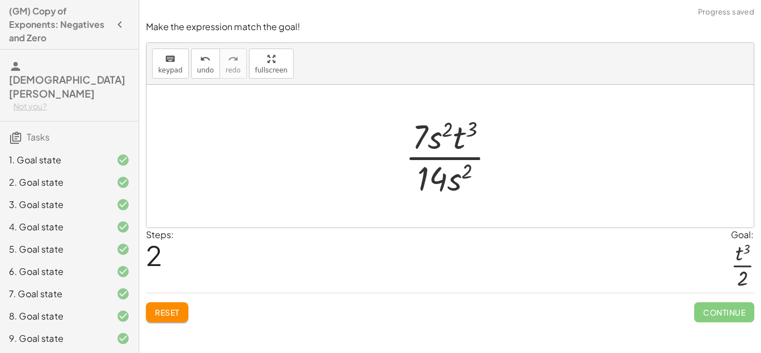
click at [431, 178] on div at bounding box center [454, 156] width 110 height 86
click at [422, 142] on div at bounding box center [454, 156] width 110 height 86
drag, startPoint x: 422, startPoint y: 144, endPoint x: 428, endPoint y: 176, distance: 33.0
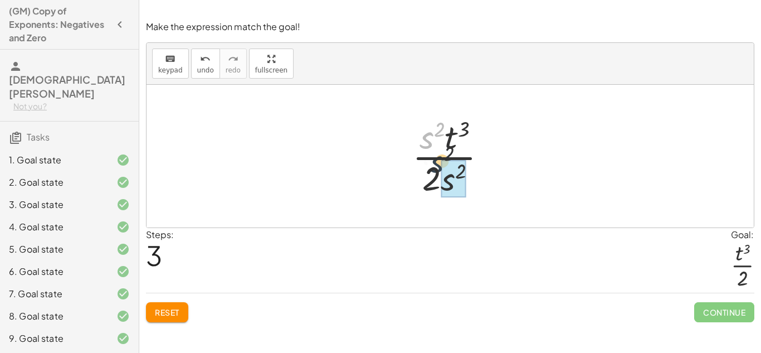
drag, startPoint x: 429, startPoint y: 144, endPoint x: 447, endPoint y: 180, distance: 40.9
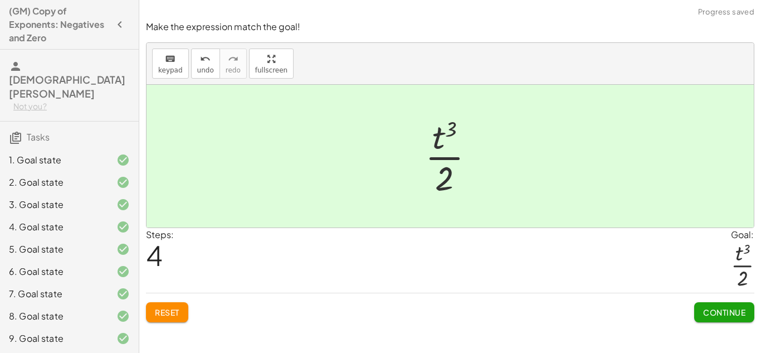
click at [724, 312] on span "Continue" at bounding box center [724, 312] width 42 height 10
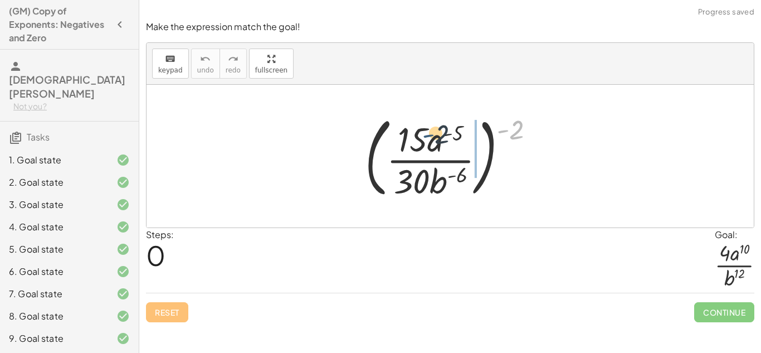
drag, startPoint x: 500, startPoint y: 130, endPoint x: 422, endPoint y: 135, distance: 78.1
click at [422, 135] on div at bounding box center [454, 156] width 190 height 92
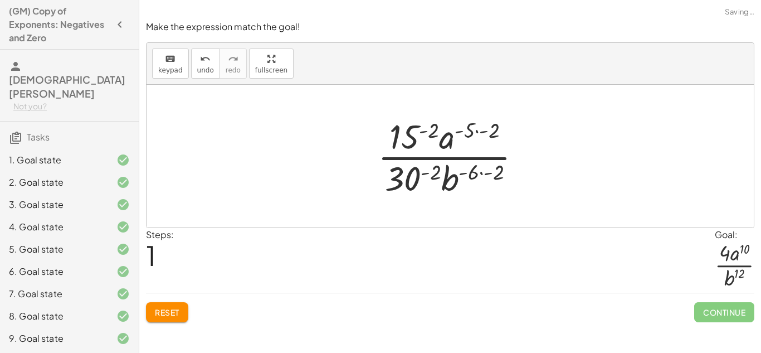
click at [423, 133] on div at bounding box center [454, 156] width 164 height 86
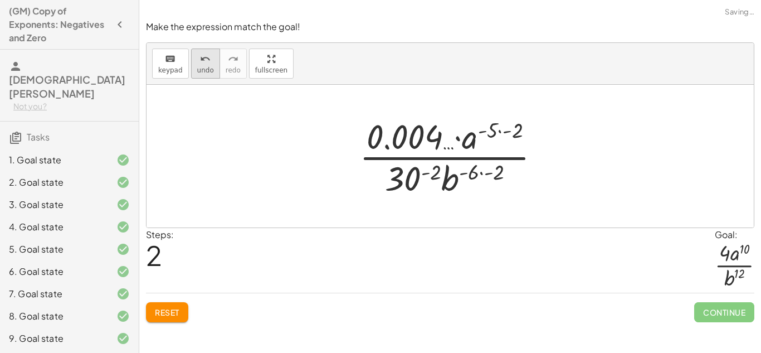
click at [207, 74] on span "undo" at bounding box center [205, 70] width 17 height 8
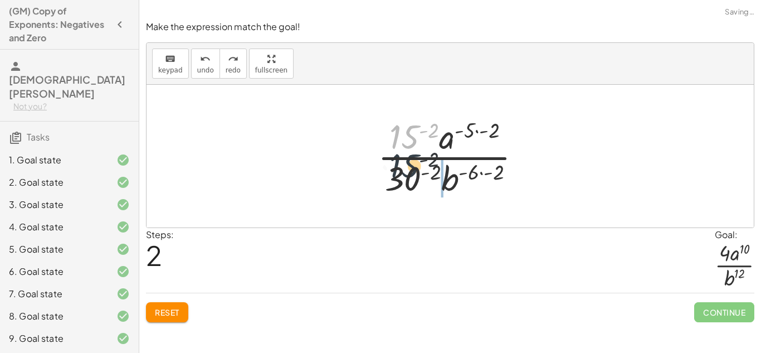
drag, startPoint x: 403, startPoint y: 133, endPoint x: 403, endPoint y: 167, distance: 34.0
click at [403, 167] on div at bounding box center [454, 156] width 164 height 86
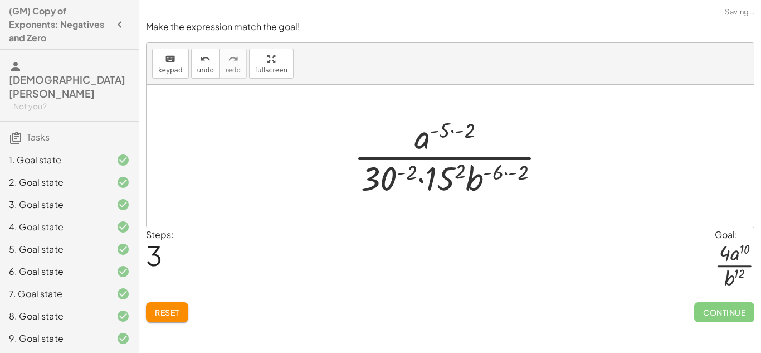
click at [432, 174] on div at bounding box center [454, 156] width 212 height 86
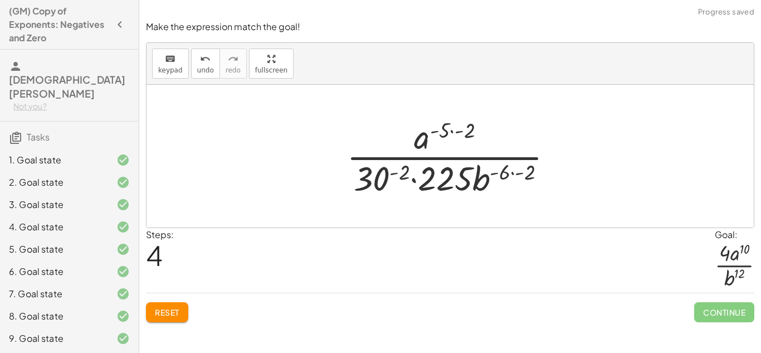
click at [379, 177] on div at bounding box center [454, 156] width 227 height 86
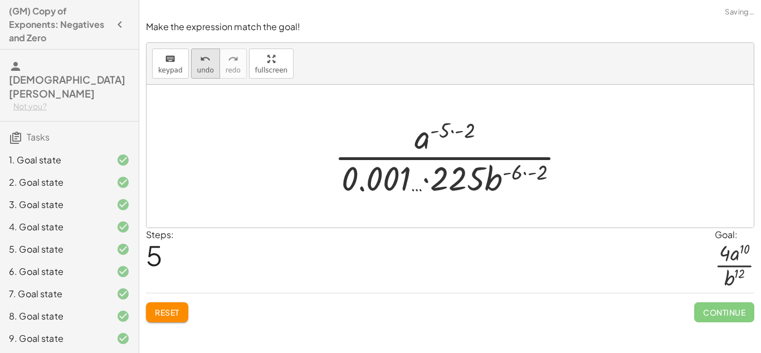
click at [204, 63] on icon "undo" at bounding box center [205, 58] width 11 height 13
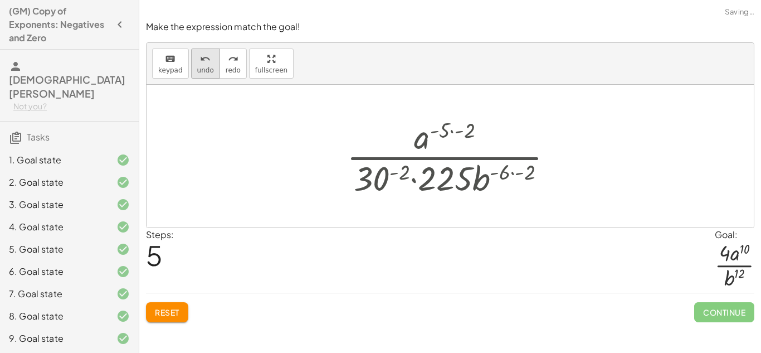
click at [204, 63] on icon "undo" at bounding box center [205, 58] width 11 height 13
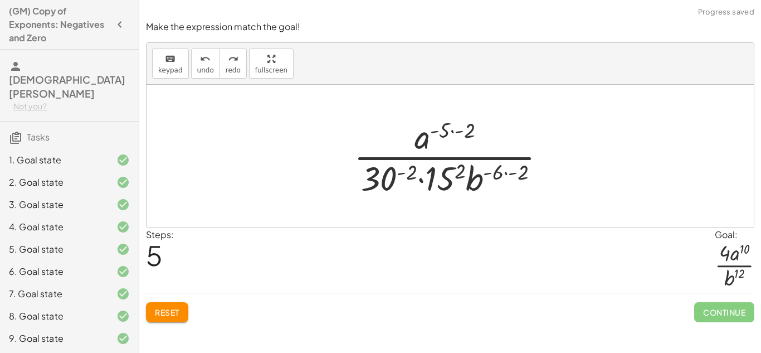
click at [420, 178] on div at bounding box center [454, 156] width 212 height 86
drag, startPoint x: 436, startPoint y: 173, endPoint x: 389, endPoint y: 135, distance: 60.6
click at [389, 135] on div at bounding box center [454, 156] width 212 height 86
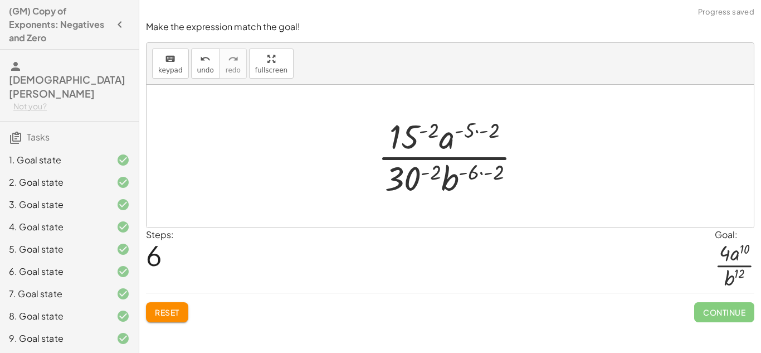
click at [401, 144] on div at bounding box center [454, 156] width 164 height 86
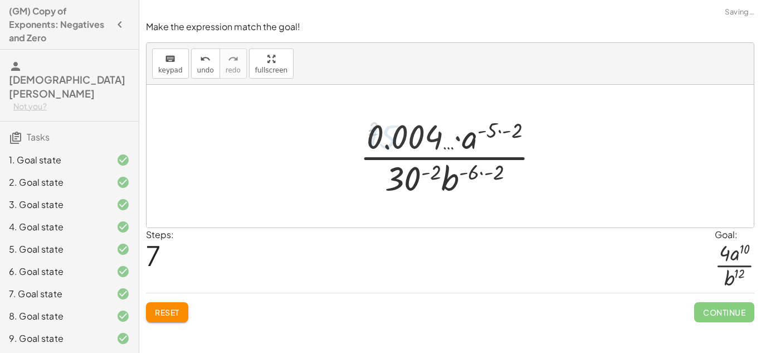
click at [416, 180] on div at bounding box center [454, 156] width 201 height 86
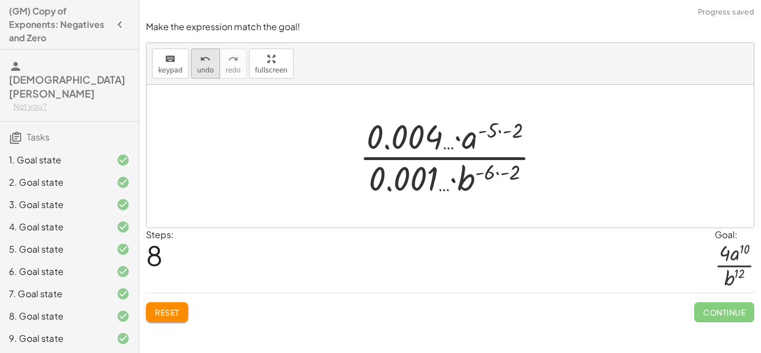
click at [200, 62] on icon "undo" at bounding box center [205, 58] width 11 height 13
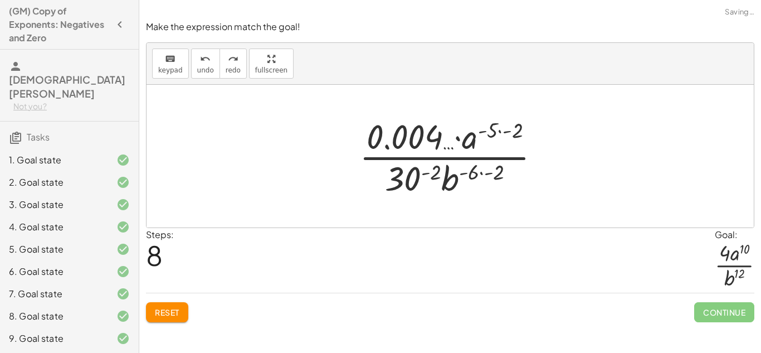
click at [165, 307] on span "Reset" at bounding box center [167, 312] width 25 height 10
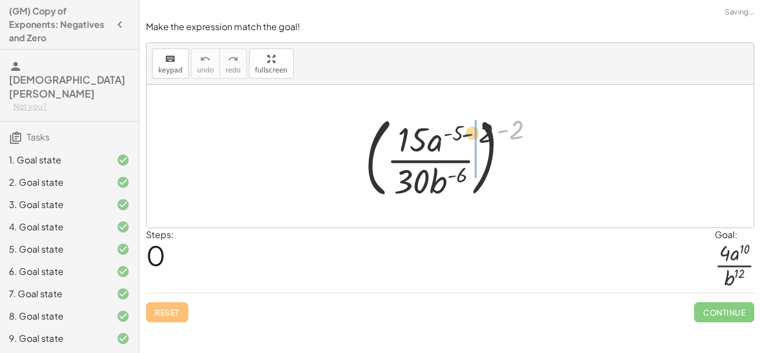
drag, startPoint x: 508, startPoint y: 130, endPoint x: 433, endPoint y: 139, distance: 76.3
click at [433, 139] on div at bounding box center [454, 156] width 190 height 92
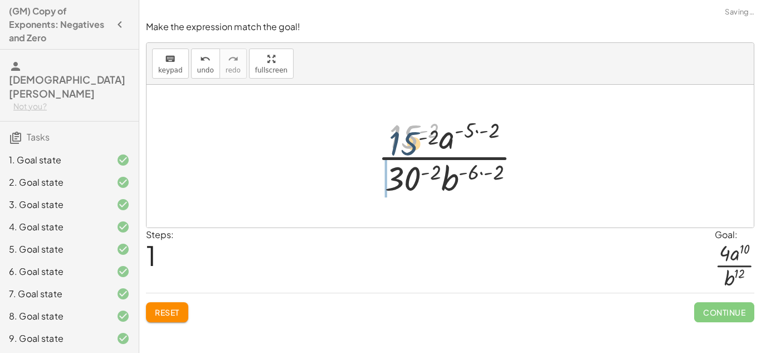
drag, startPoint x: 410, startPoint y: 140, endPoint x: 410, endPoint y: 185, distance: 44.6
click at [410, 185] on div at bounding box center [454, 156] width 164 height 86
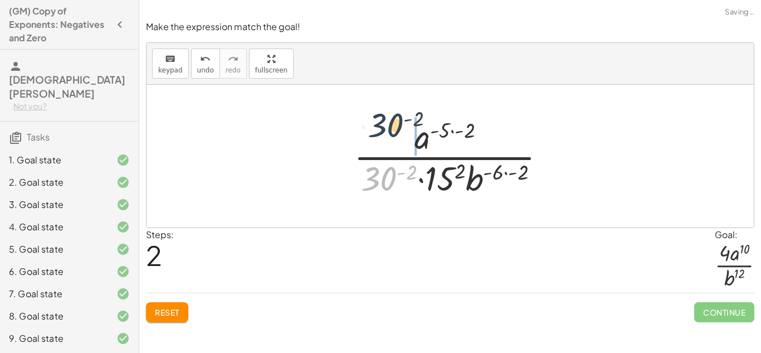
drag, startPoint x: 386, startPoint y: 182, endPoint x: 393, endPoint y: 126, distance: 56.2
click at [393, 126] on div at bounding box center [454, 156] width 212 height 86
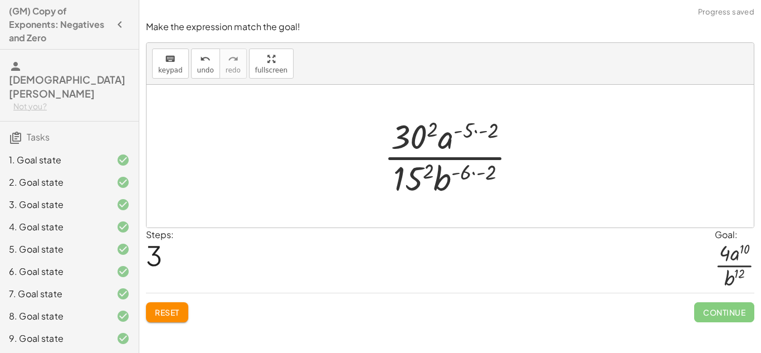
click at [412, 130] on div at bounding box center [454, 156] width 153 height 86
click at [411, 177] on div at bounding box center [453, 156] width 155 height 86
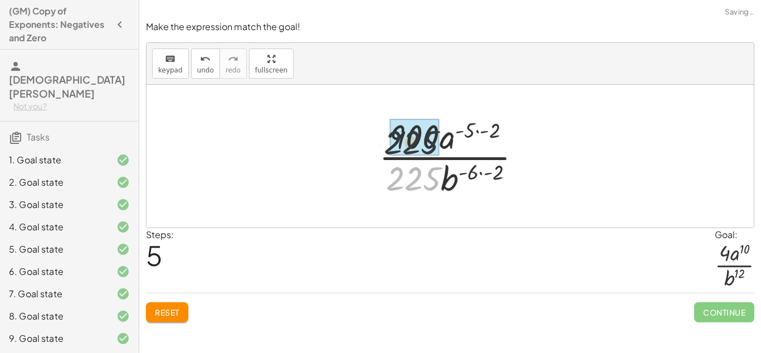
drag, startPoint x: 414, startPoint y: 177, endPoint x: 411, endPoint y: 136, distance: 40.8
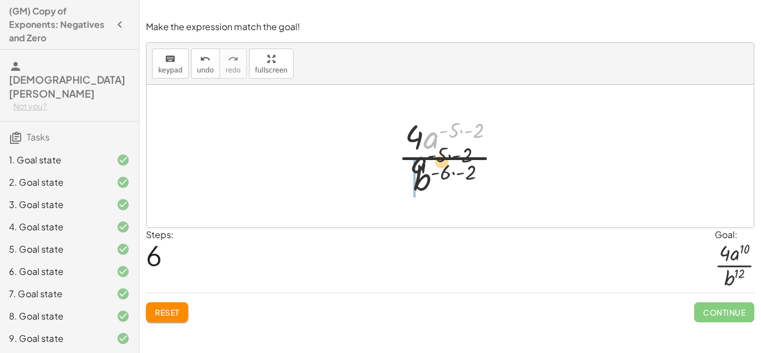
click at [409, 184] on div at bounding box center [454, 156] width 124 height 86
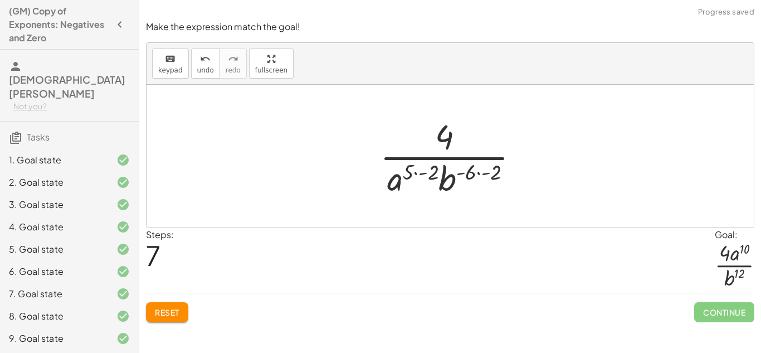
click at [422, 175] on div at bounding box center [453, 156] width 159 height 86
click at [446, 176] on div at bounding box center [454, 156] width 150 height 86
click at [477, 173] on div at bounding box center [454, 156] width 150 height 86
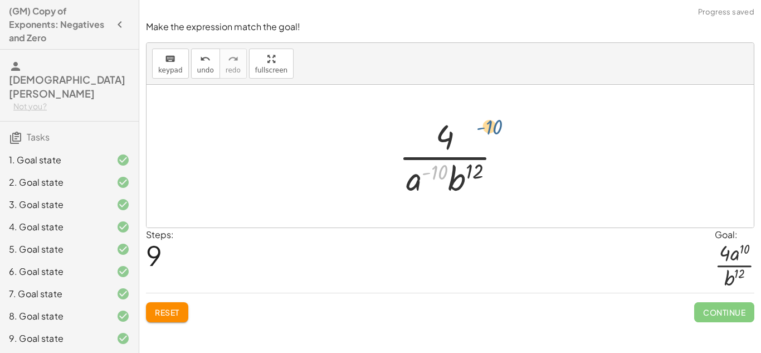
drag, startPoint x: 426, startPoint y: 175, endPoint x: 478, endPoint y: 131, distance: 68.7
click at [478, 131] on div at bounding box center [454, 156] width 123 height 86
drag, startPoint x: 417, startPoint y: 179, endPoint x: 459, endPoint y: 141, distance: 56.8
click at [459, 141] on div at bounding box center [454, 156] width 123 height 86
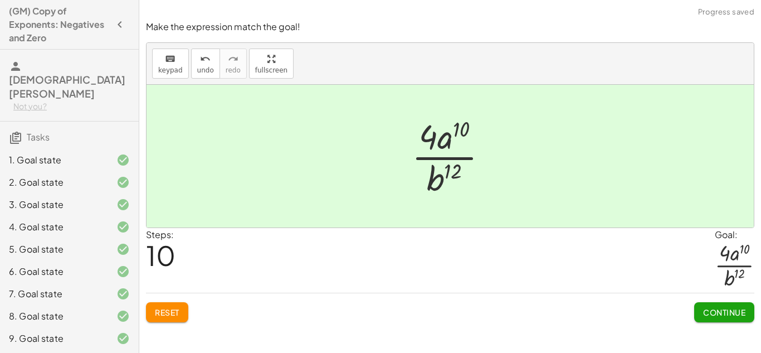
click at [733, 310] on span "Continue" at bounding box center [724, 312] width 42 height 10
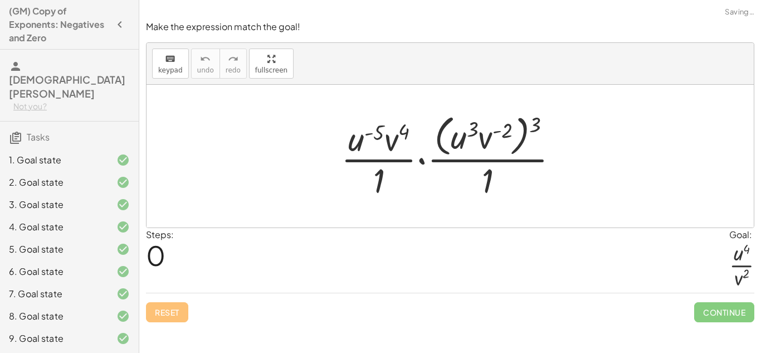
scroll to position [188, 0]
